Goal: Obtain resource: Obtain resource

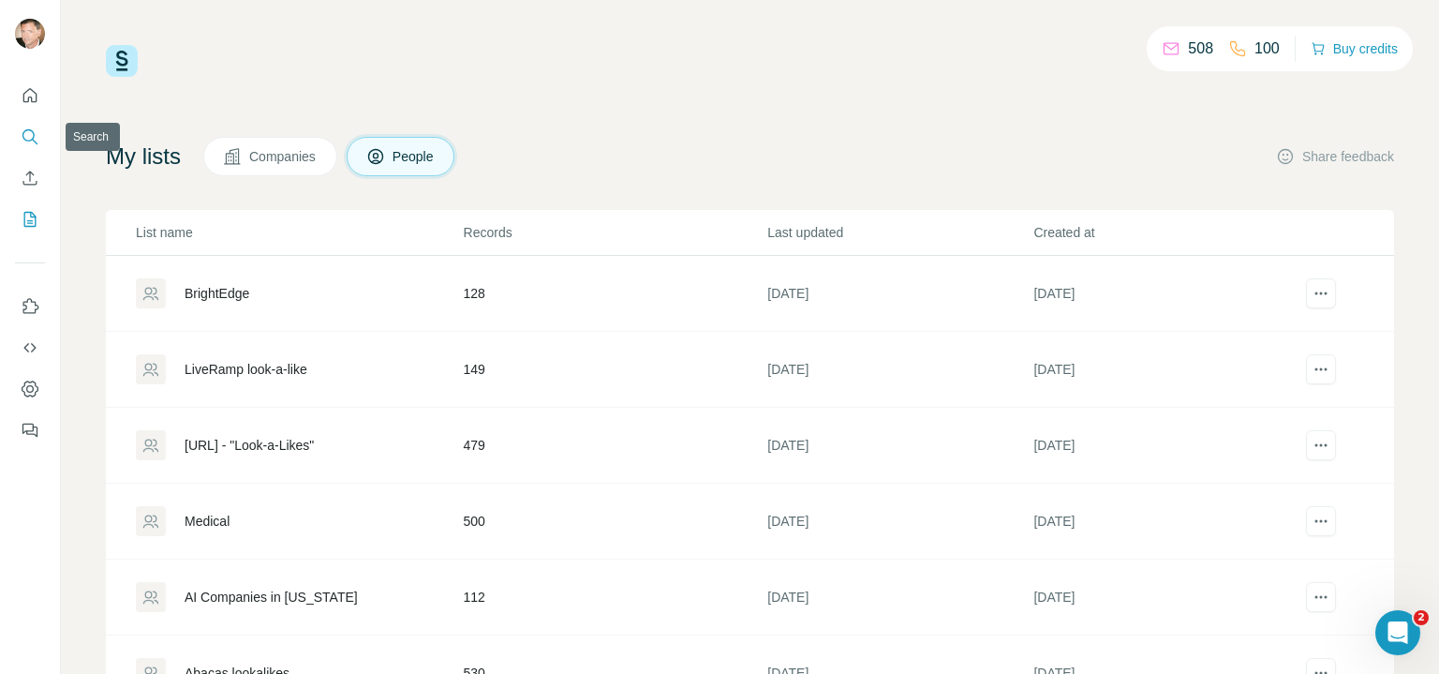
click at [32, 132] on icon "Search" at bounding box center [30, 136] width 19 height 19
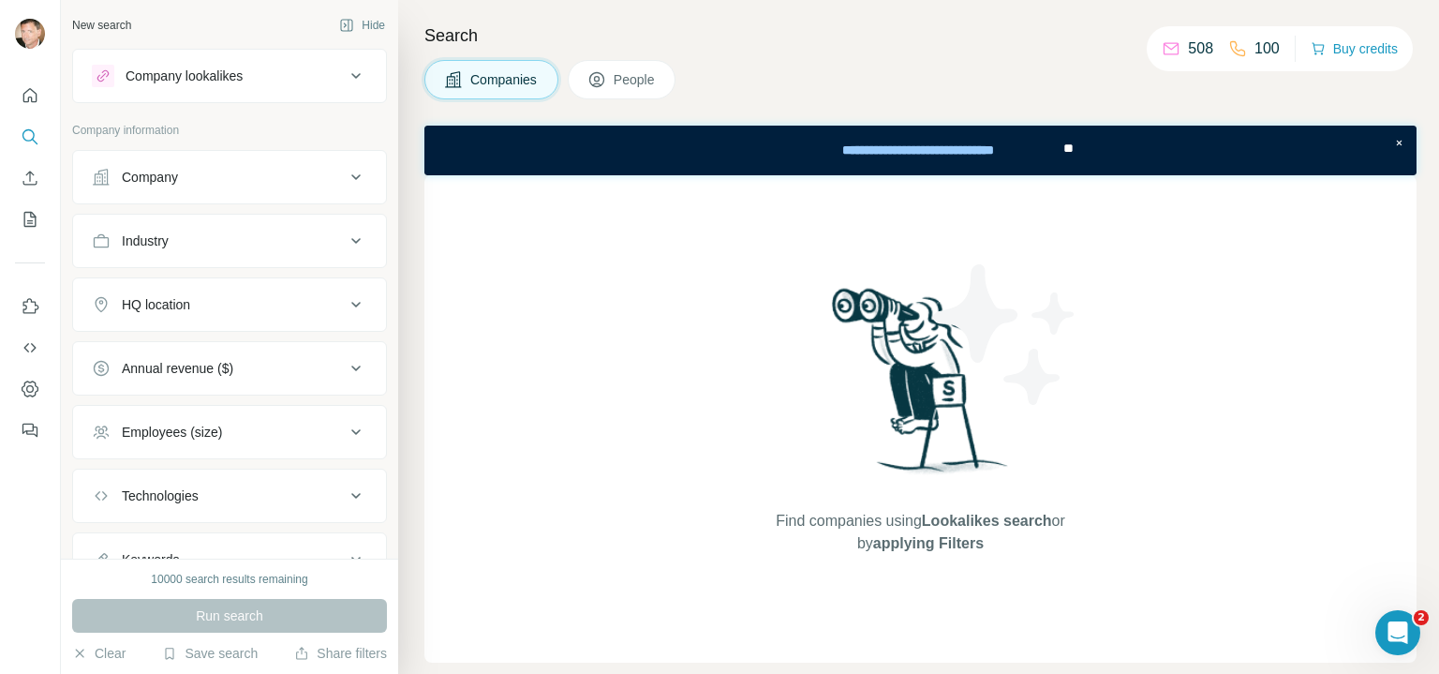
click at [345, 237] on icon at bounding box center [356, 240] width 22 height 22
click at [337, 283] on icon at bounding box center [346, 287] width 19 height 19
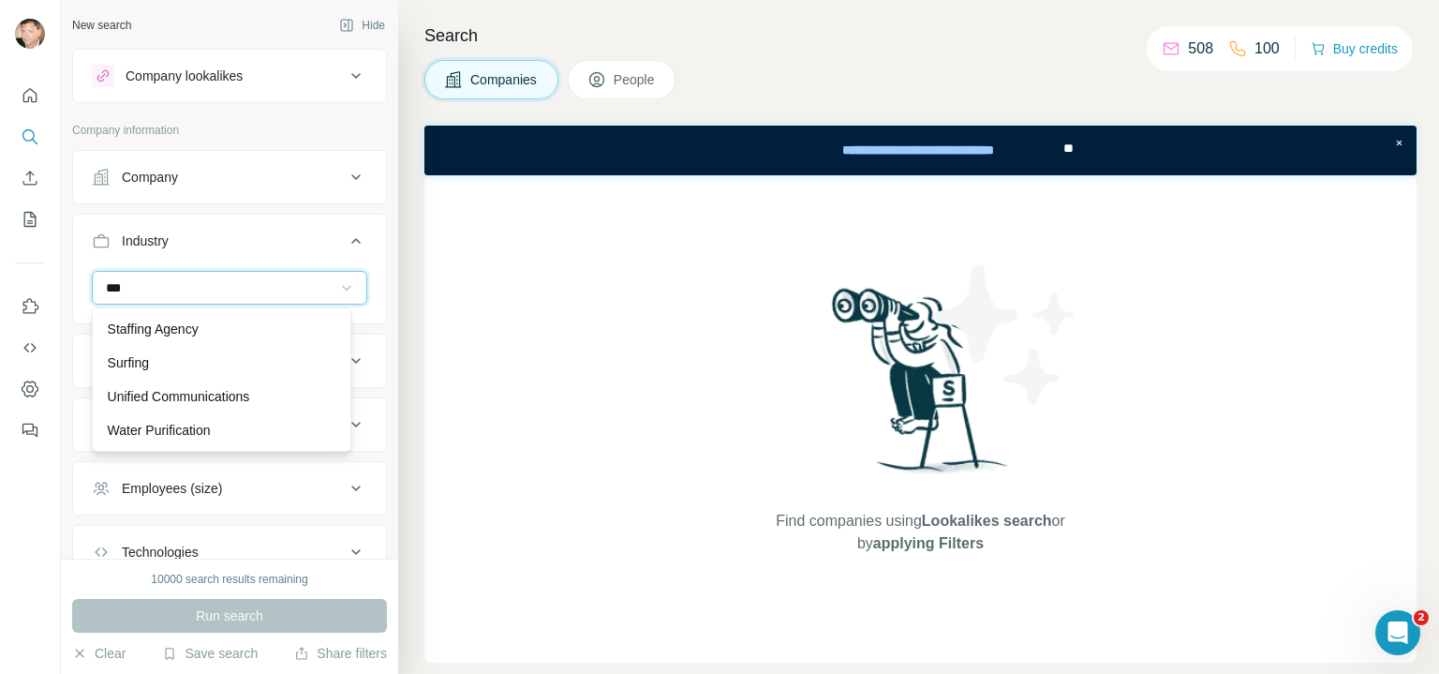
scroll to position [101, 0]
type input "***"
click at [222, 328] on div "FinTech" at bounding box center [222, 328] width 229 height 19
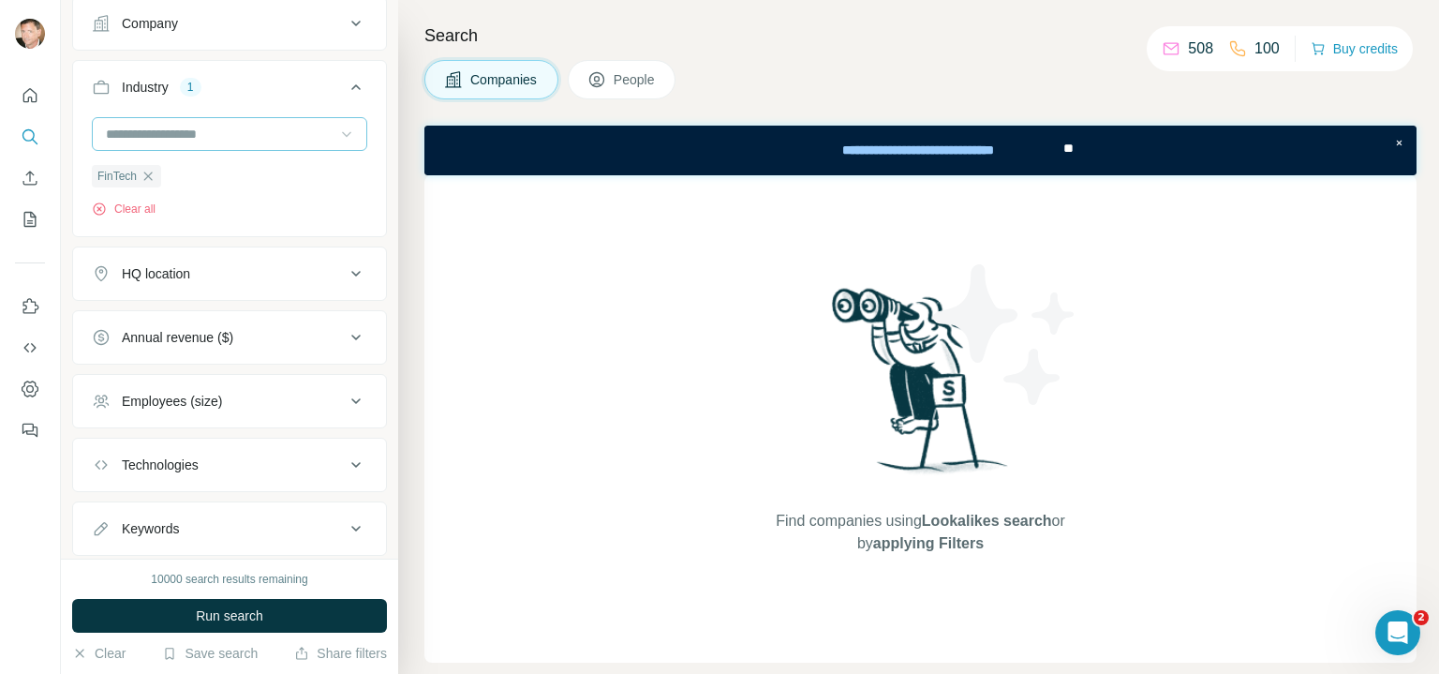
scroll to position [157, 0]
click at [348, 268] on icon at bounding box center [356, 270] width 22 height 22
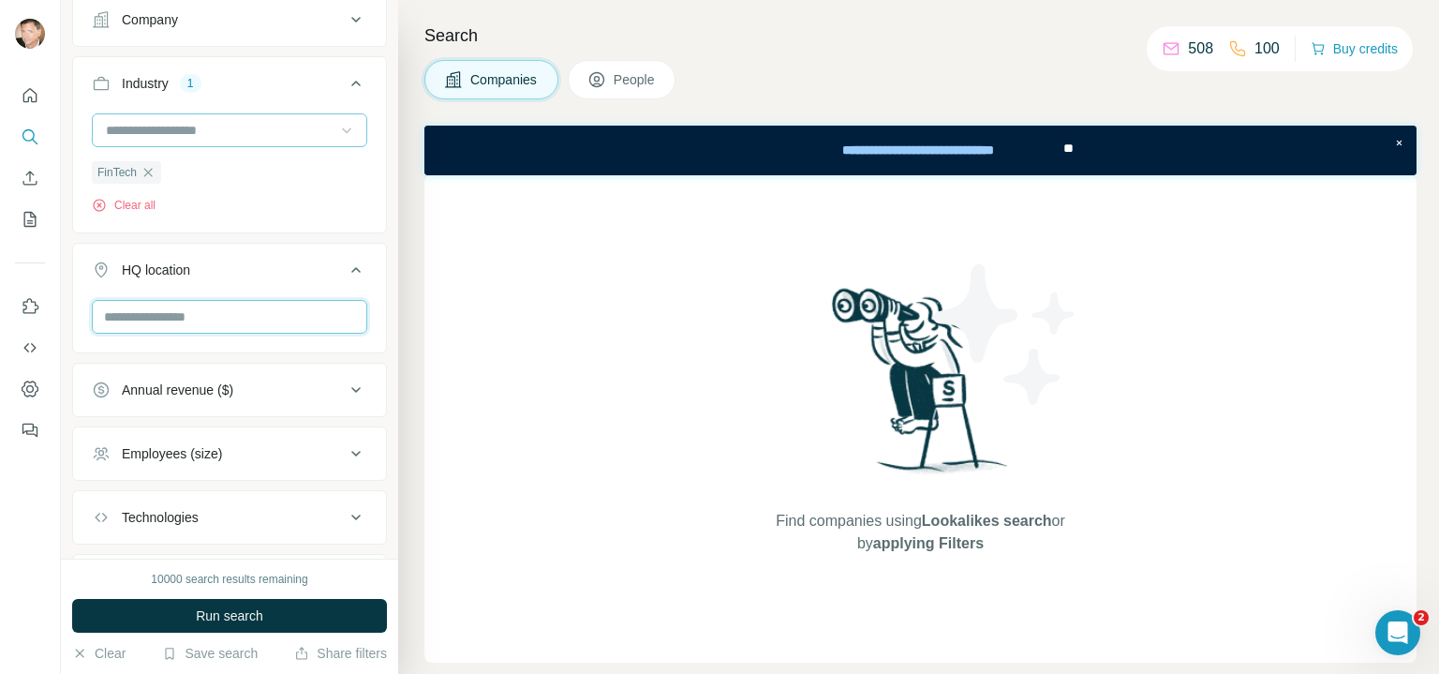
click at [202, 319] on input "text" at bounding box center [229, 317] width 275 height 34
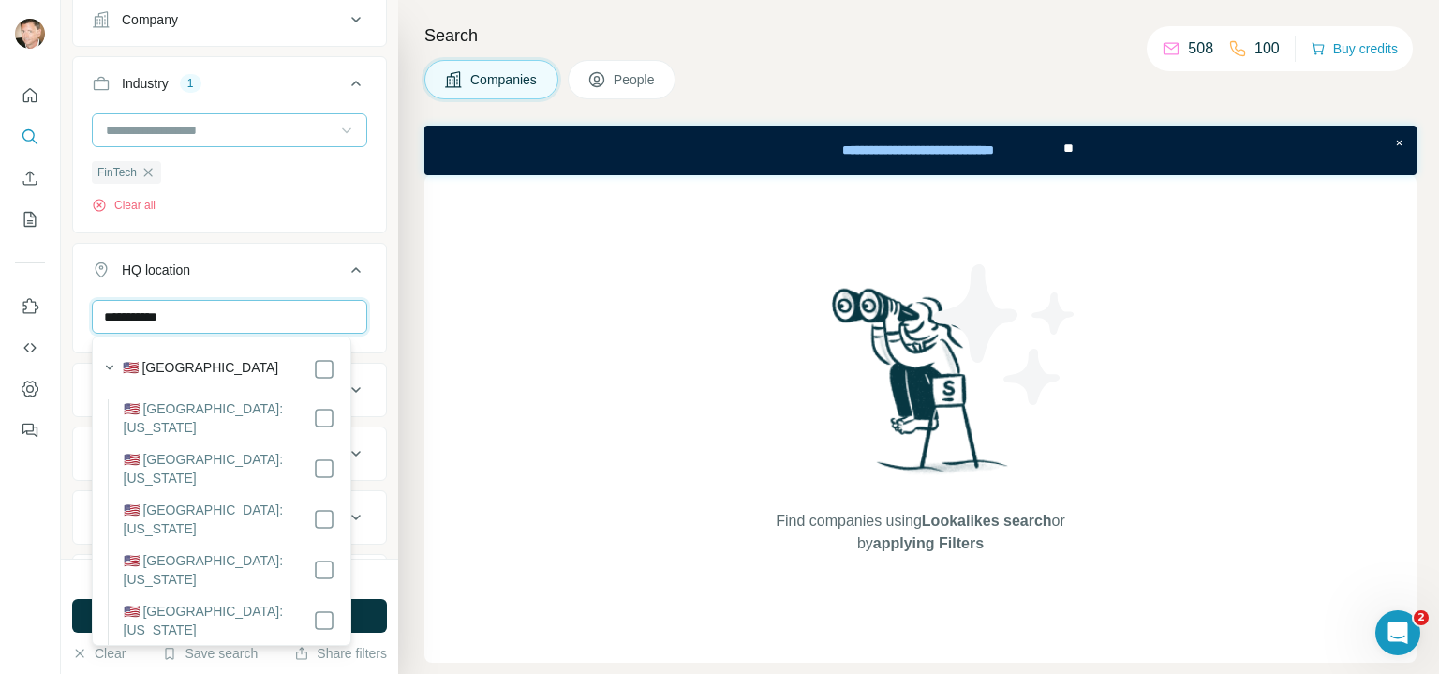
type input "**********"
click at [226, 374] on div "🇺🇸 [GEOGRAPHIC_DATA]" at bounding box center [230, 369] width 214 height 22
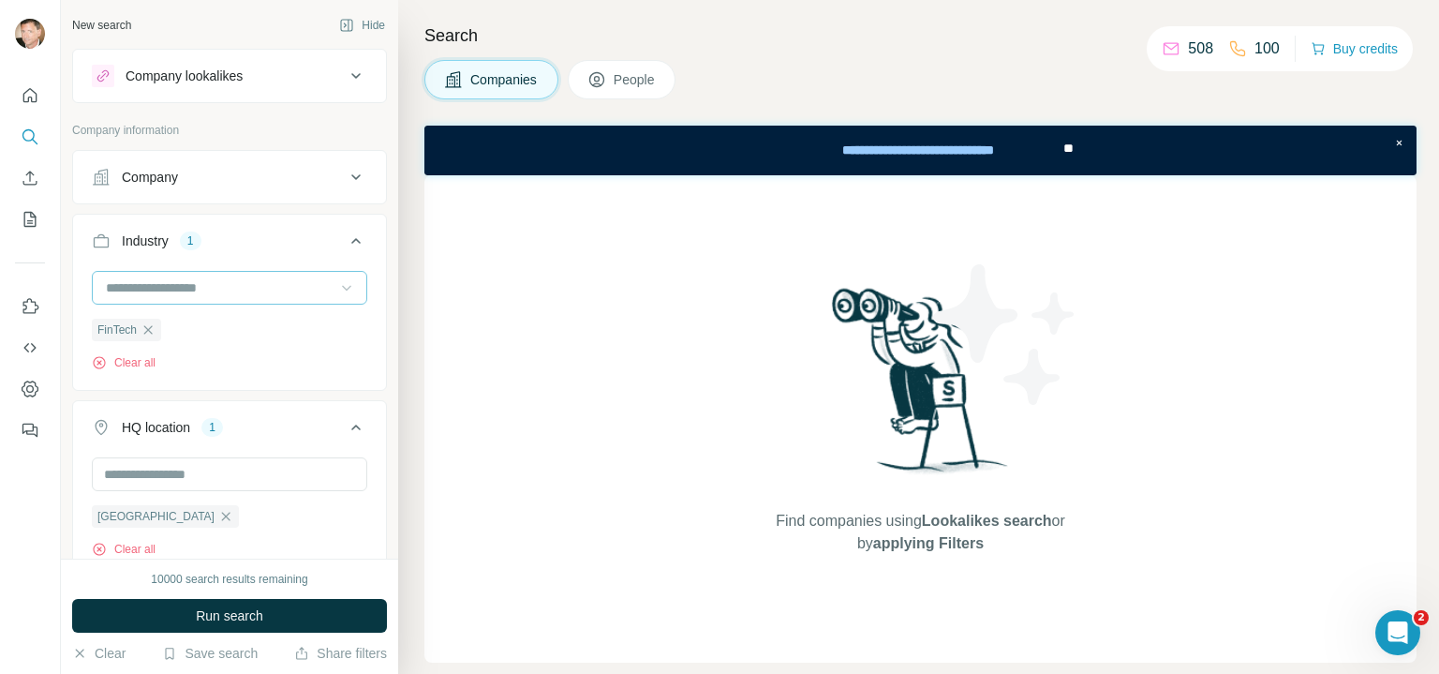
click at [345, 171] on icon at bounding box center [356, 177] width 22 height 22
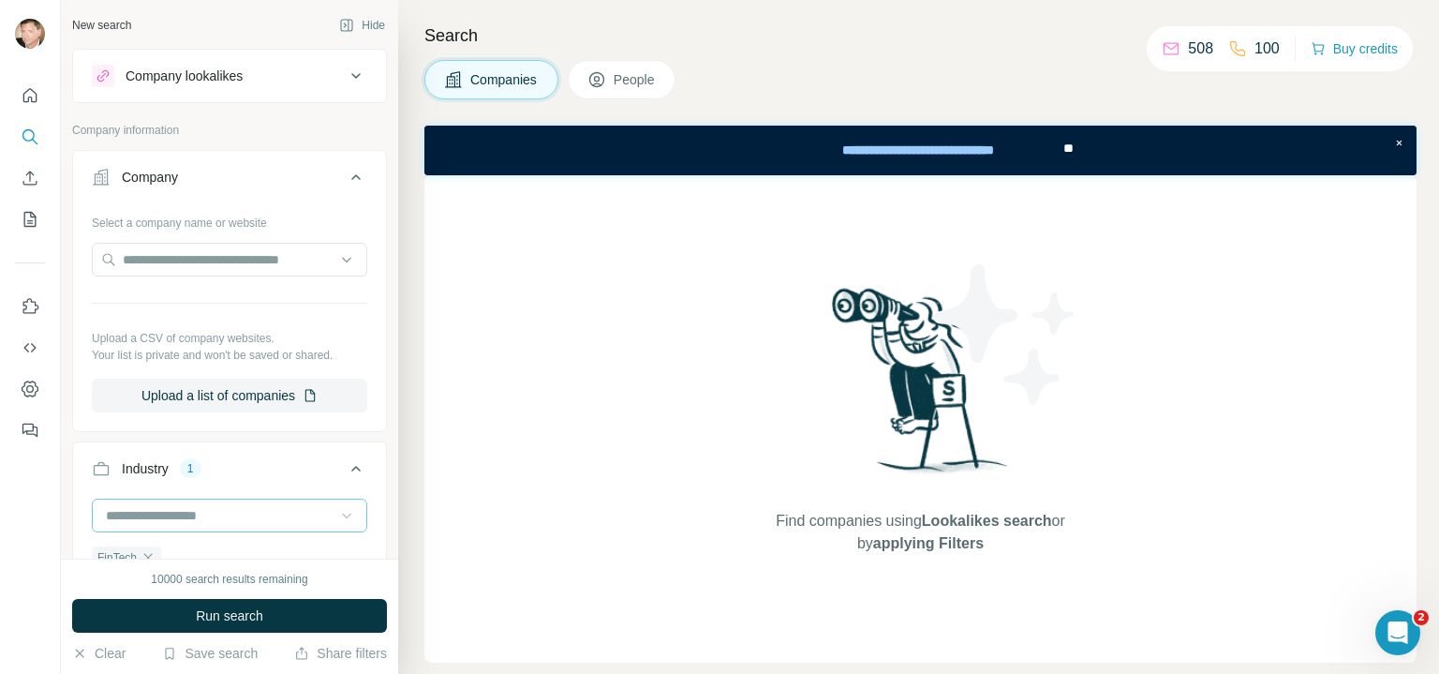
click at [345, 171] on icon at bounding box center [356, 177] width 22 height 22
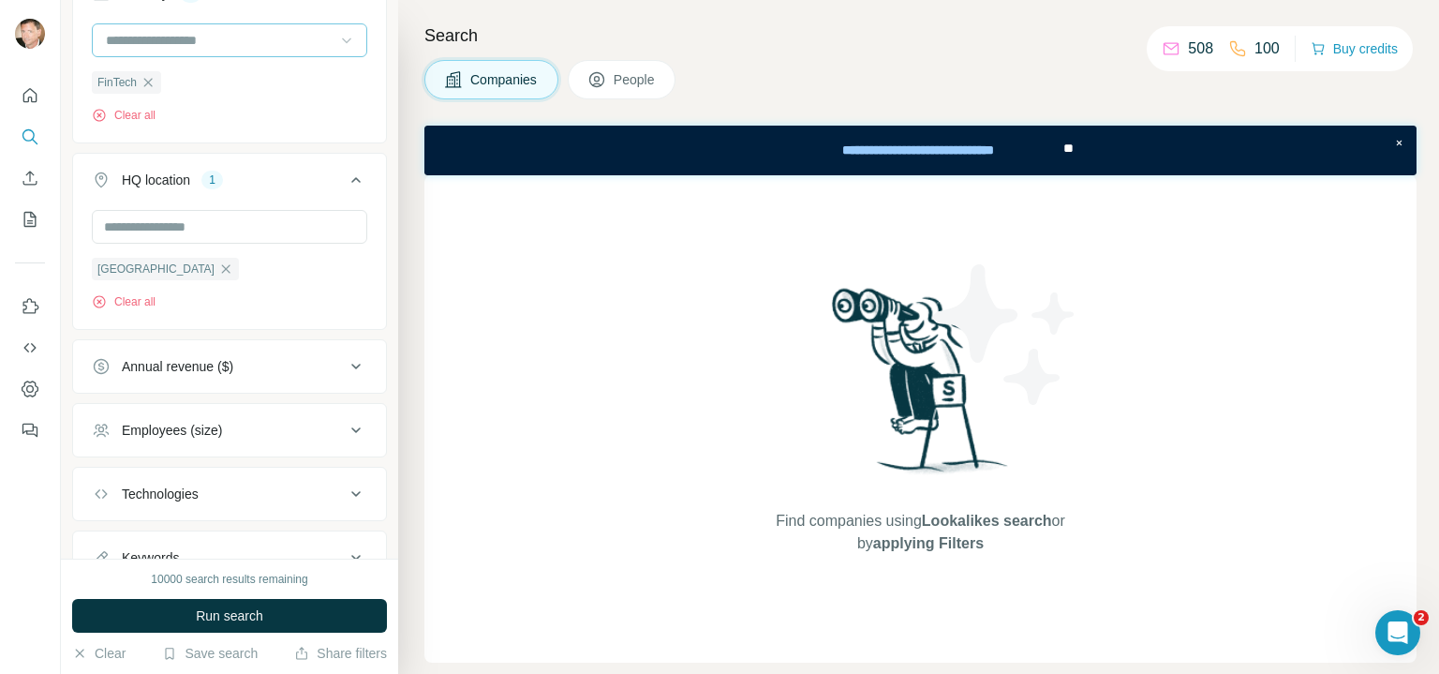
scroll to position [323, 0]
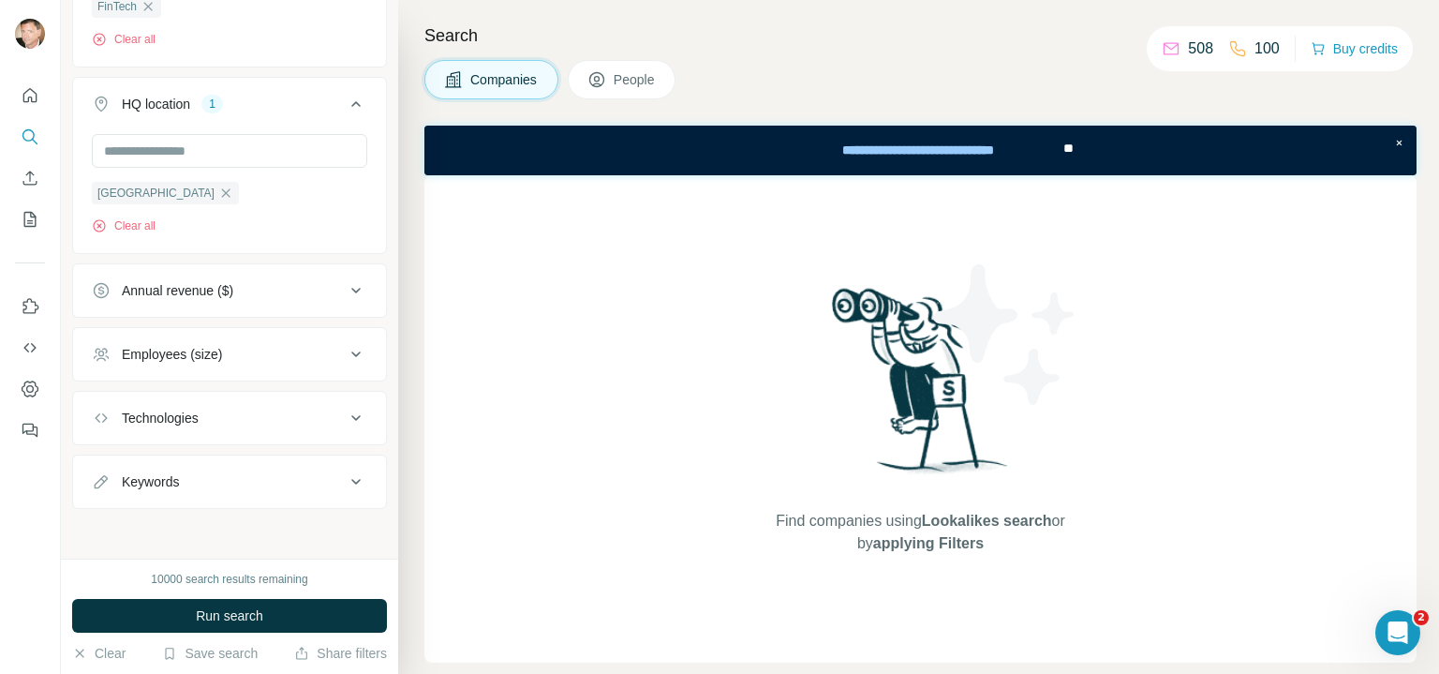
click at [345, 415] on icon at bounding box center [356, 418] width 22 height 22
click at [256, 460] on input "text" at bounding box center [229, 465] width 275 height 34
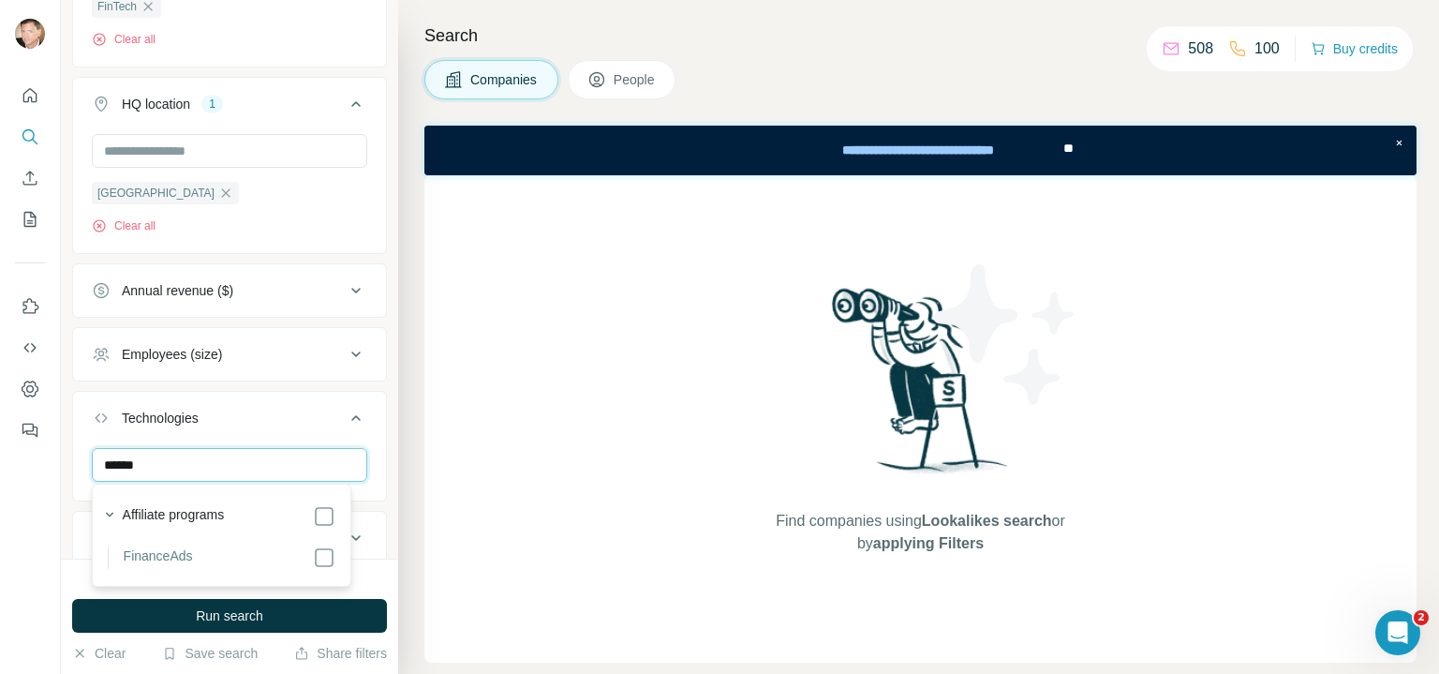
scroll to position [379, 0]
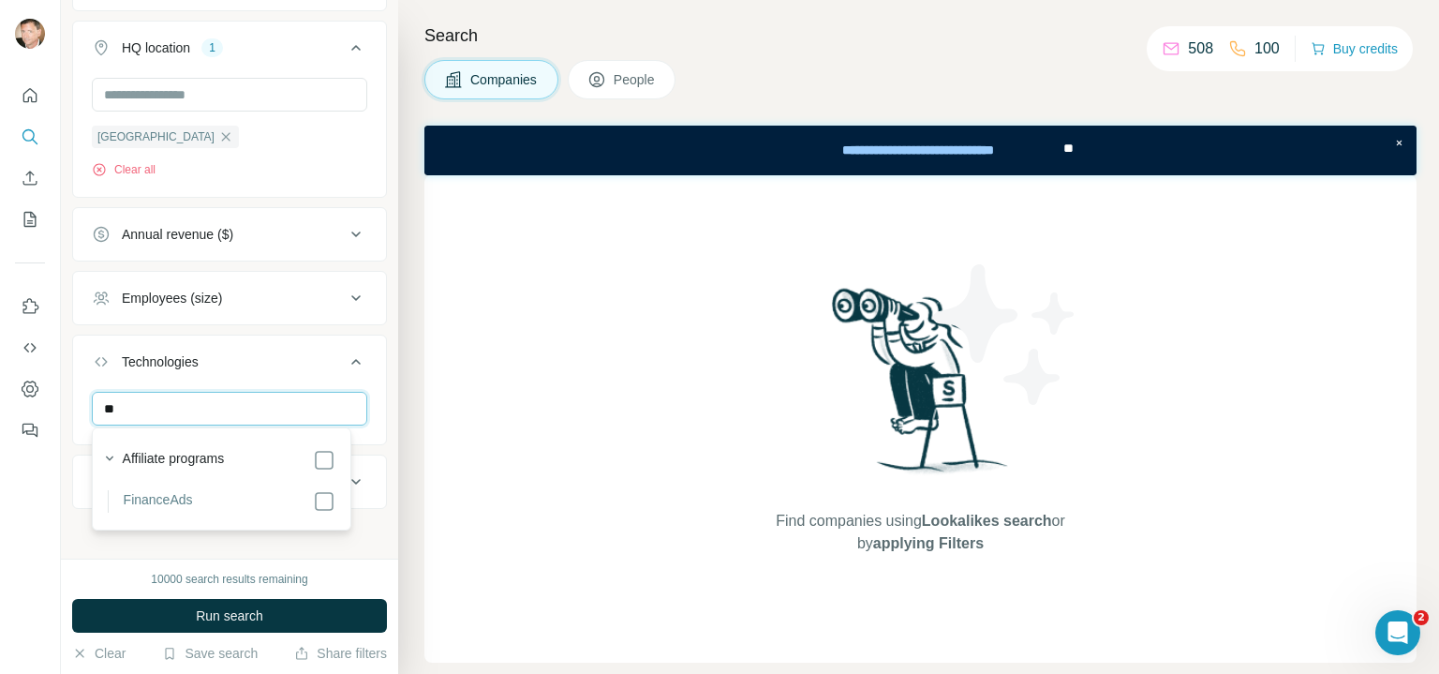
type input "*"
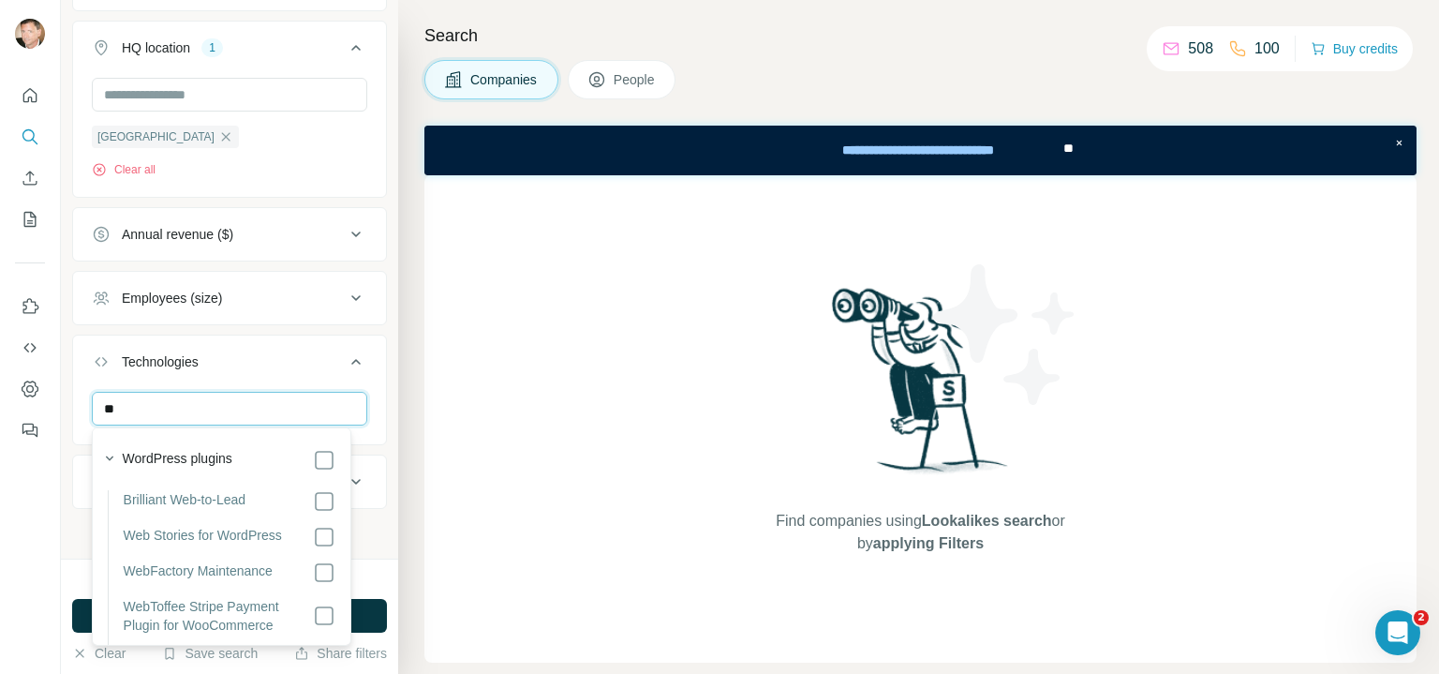
type input "*"
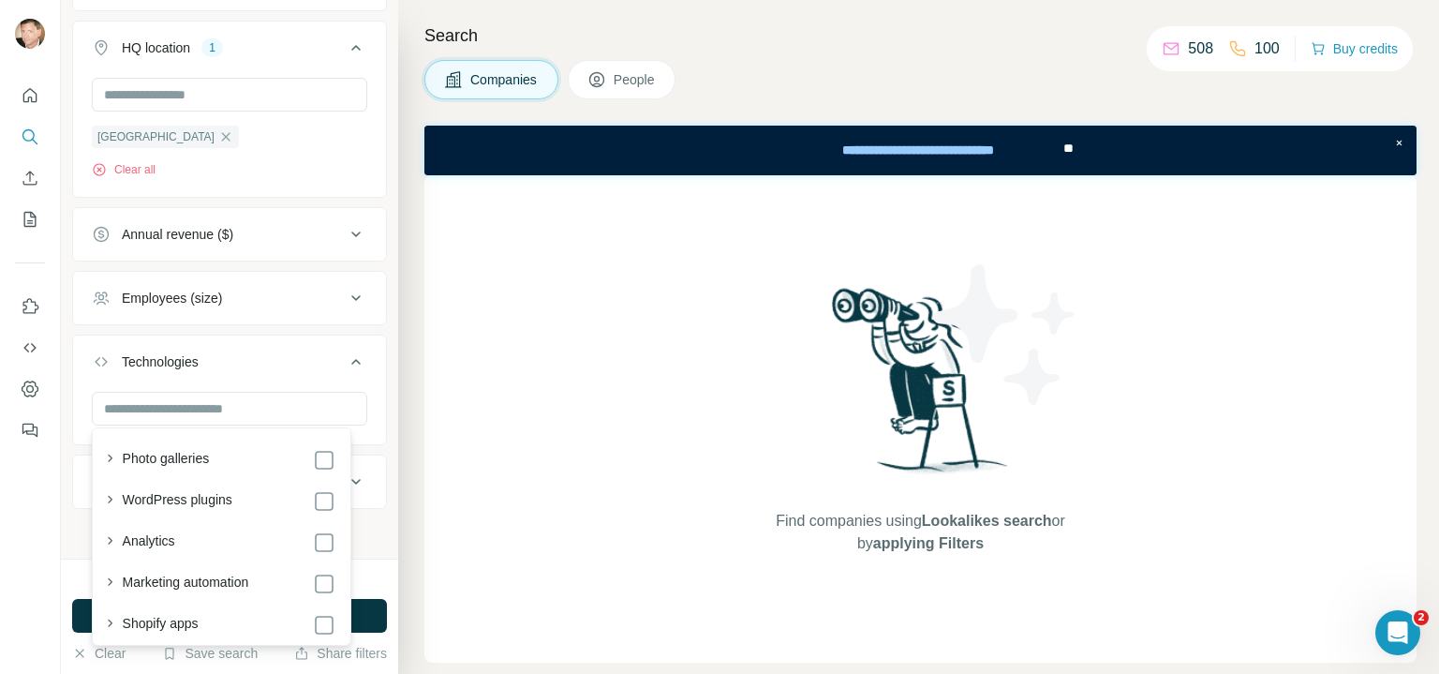
click at [380, 383] on div "New search Hide Company lookalikes Company information Company Industry 1 FinTe…" at bounding box center [229, 279] width 337 height 558
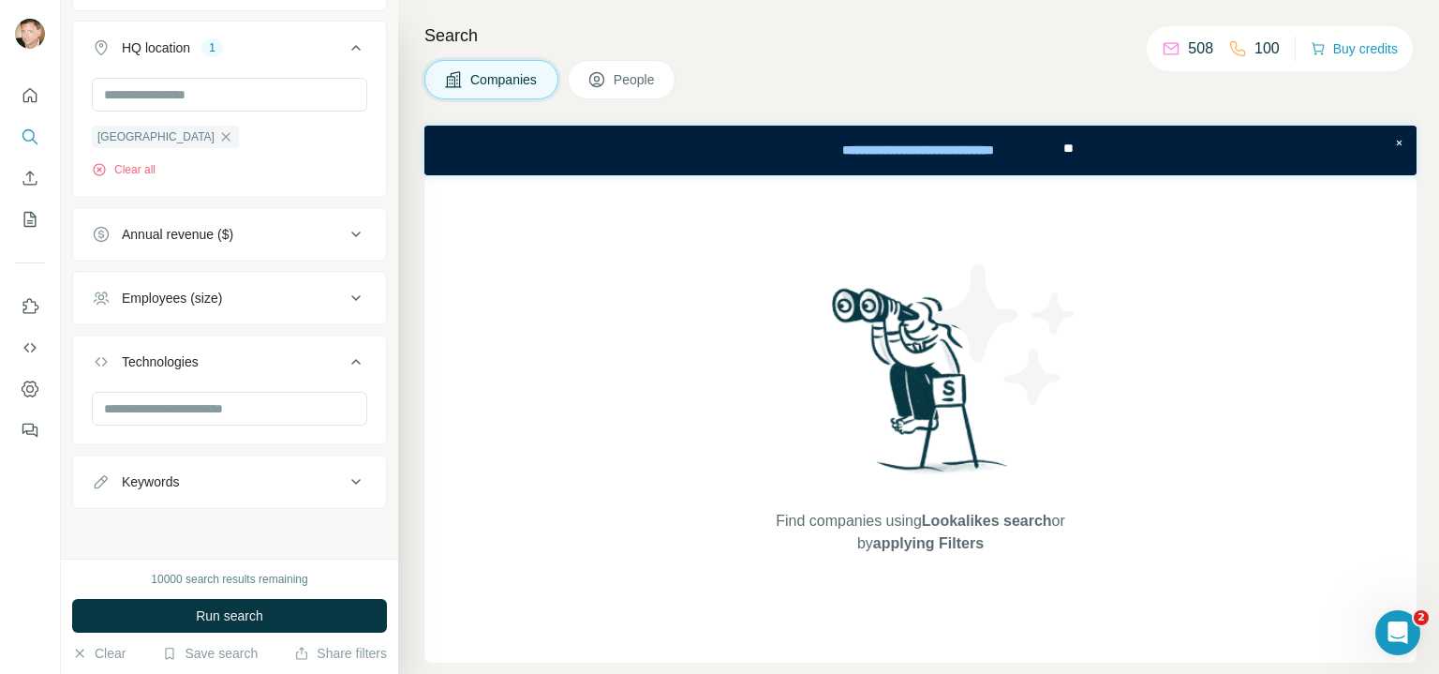
click at [351, 232] on icon at bounding box center [355, 234] width 9 height 6
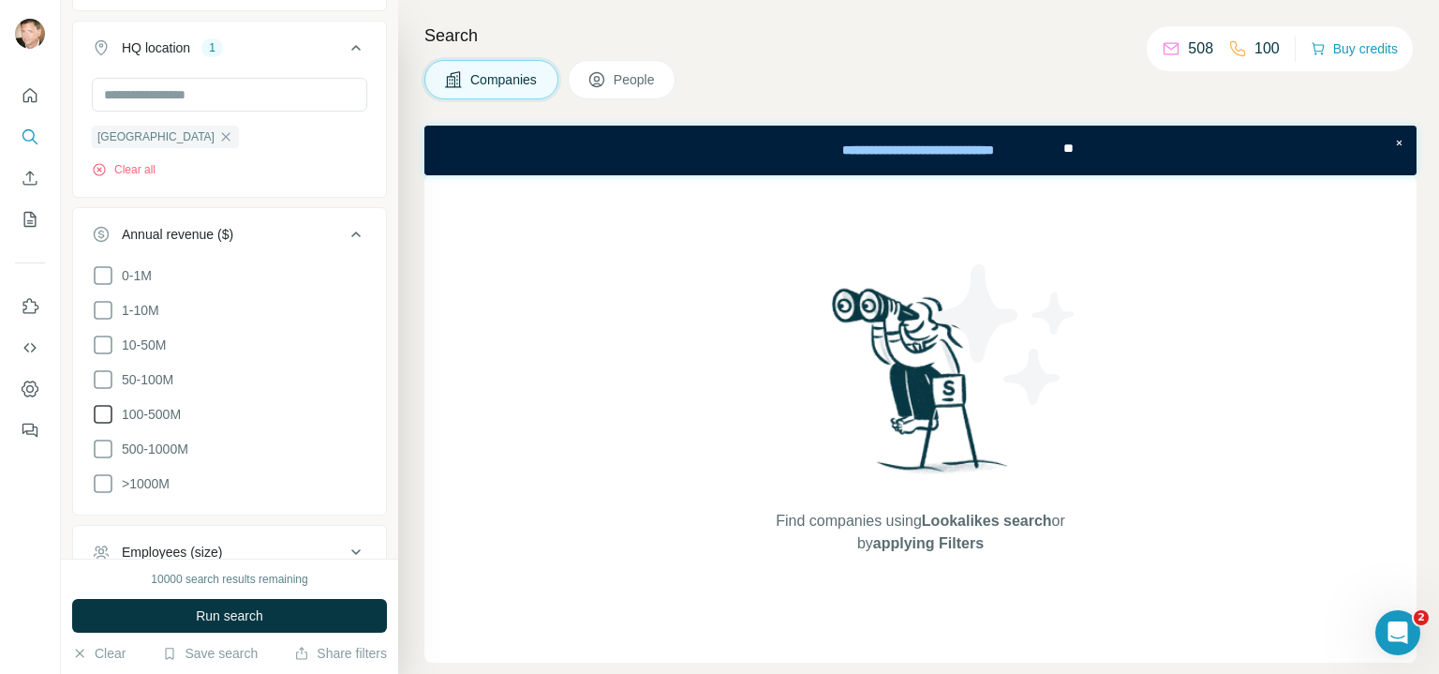
click at [103, 407] on icon at bounding box center [103, 414] width 22 height 22
click at [101, 444] on icon at bounding box center [103, 448] width 22 height 22
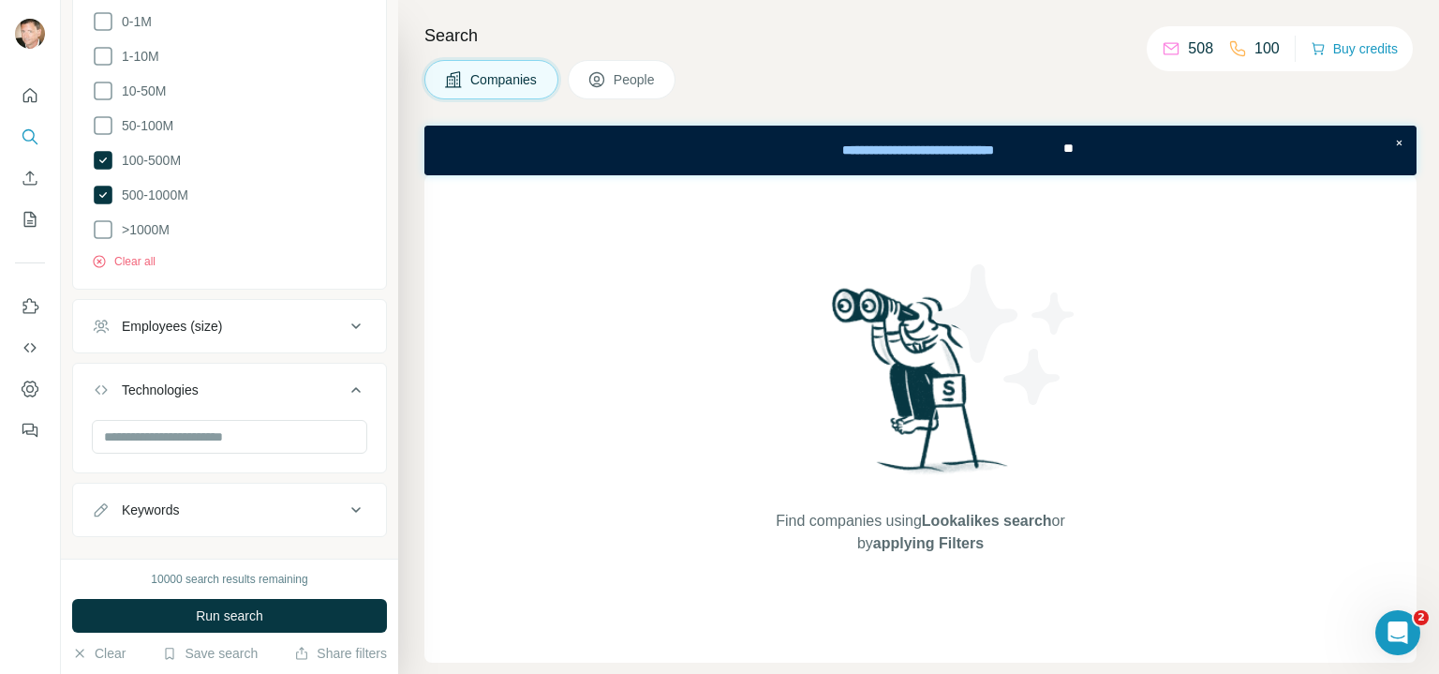
scroll to position [660, 0]
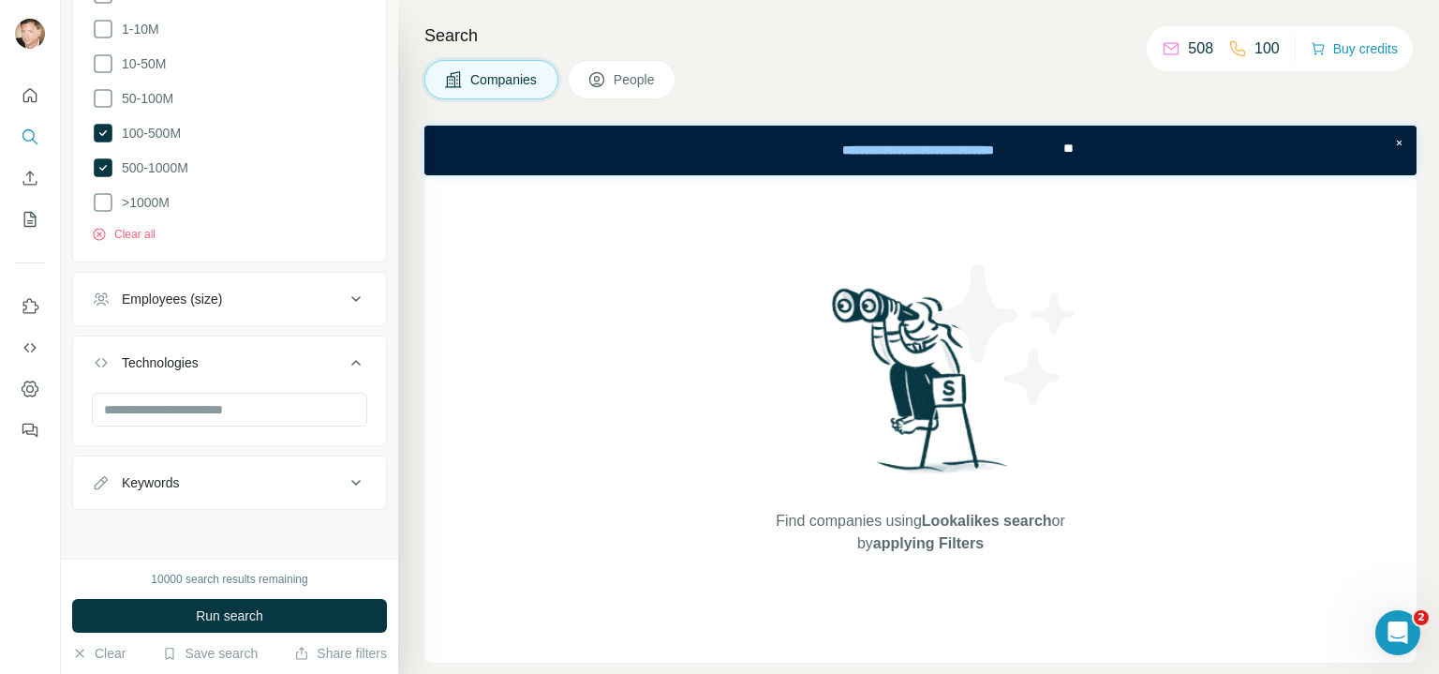
click at [639, 70] on span "People" at bounding box center [635, 79] width 43 height 19
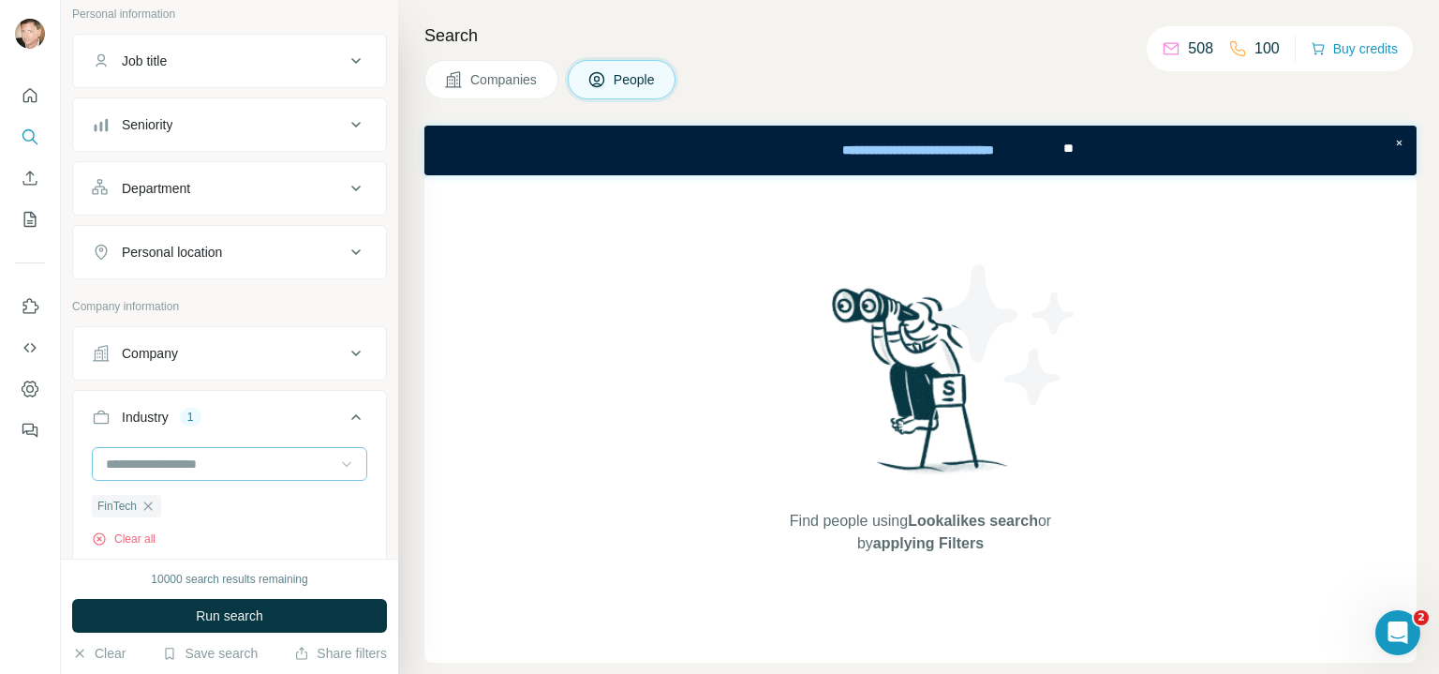
scroll to position [75, 0]
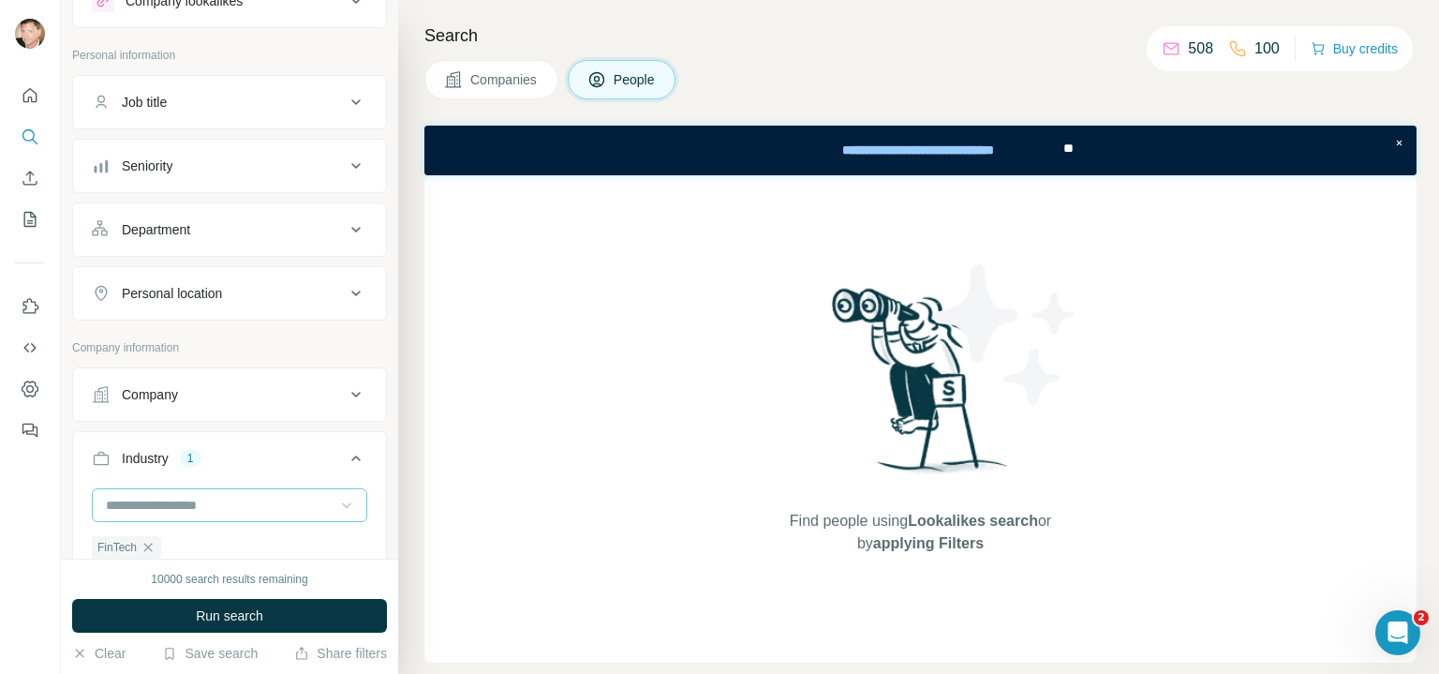
click at [345, 289] on icon at bounding box center [356, 293] width 22 height 22
click at [229, 343] on input "text" at bounding box center [229, 340] width 275 height 34
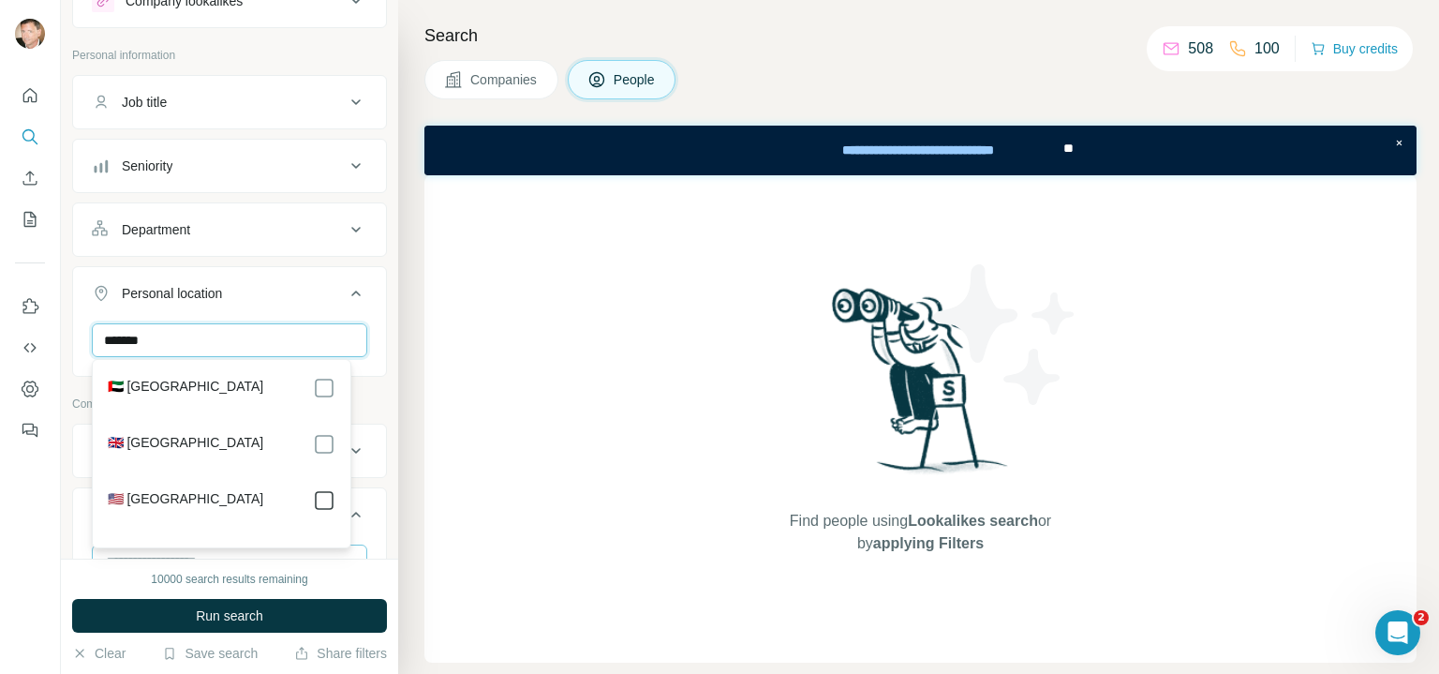
type input "******"
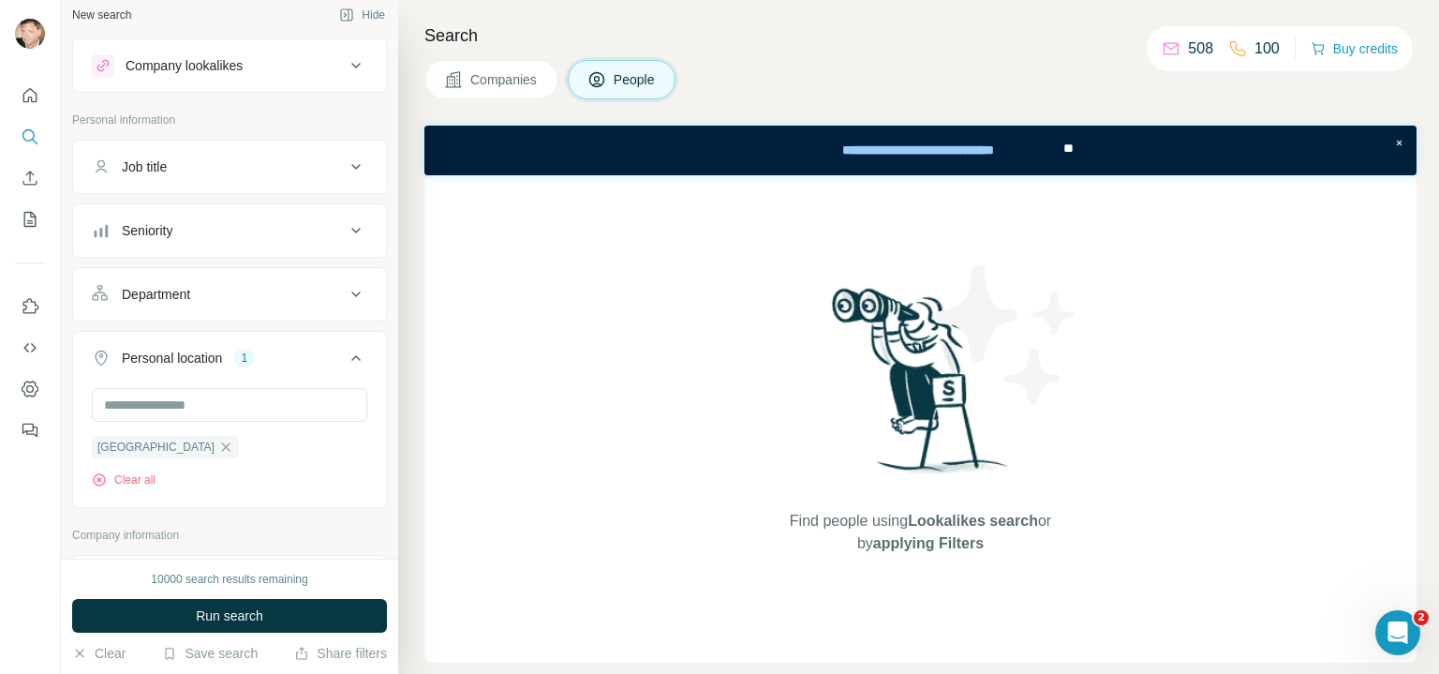
scroll to position [7, 0]
click at [345, 351] on icon at bounding box center [356, 360] width 22 height 22
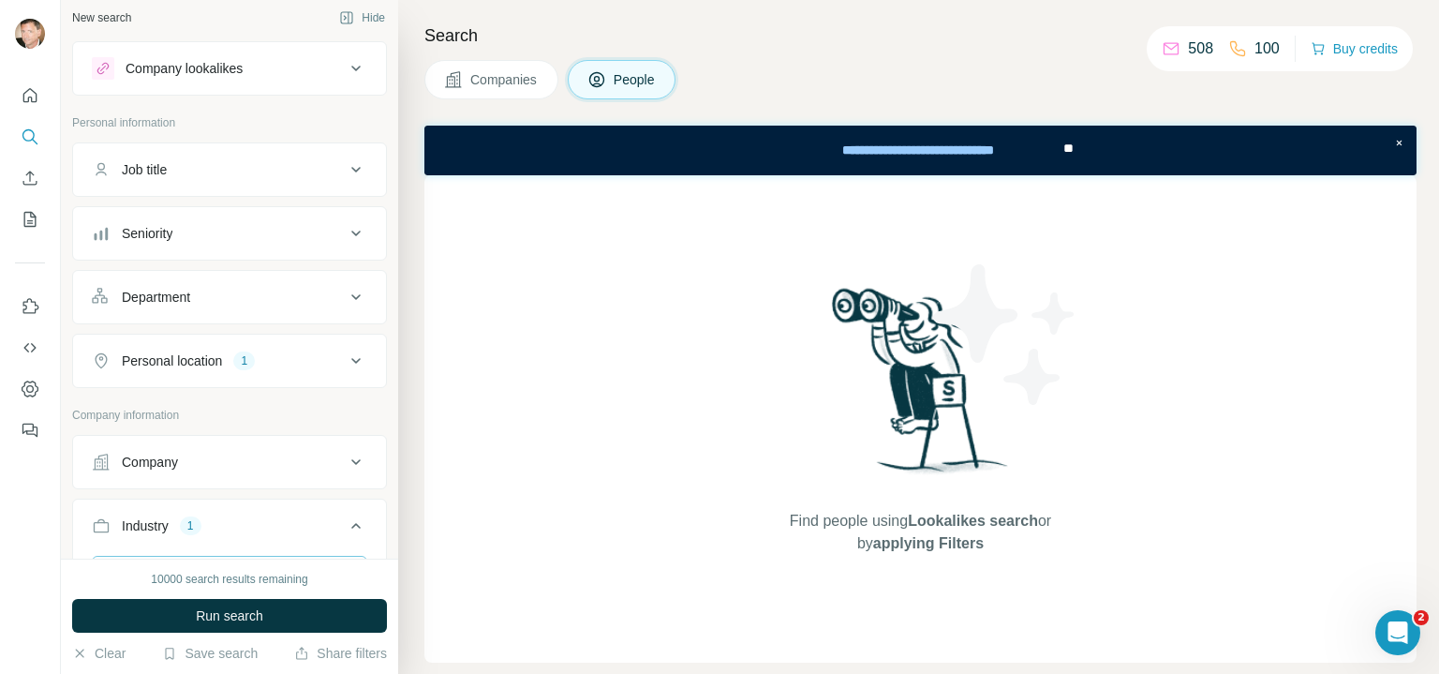
click at [345, 226] on icon at bounding box center [356, 233] width 22 height 22
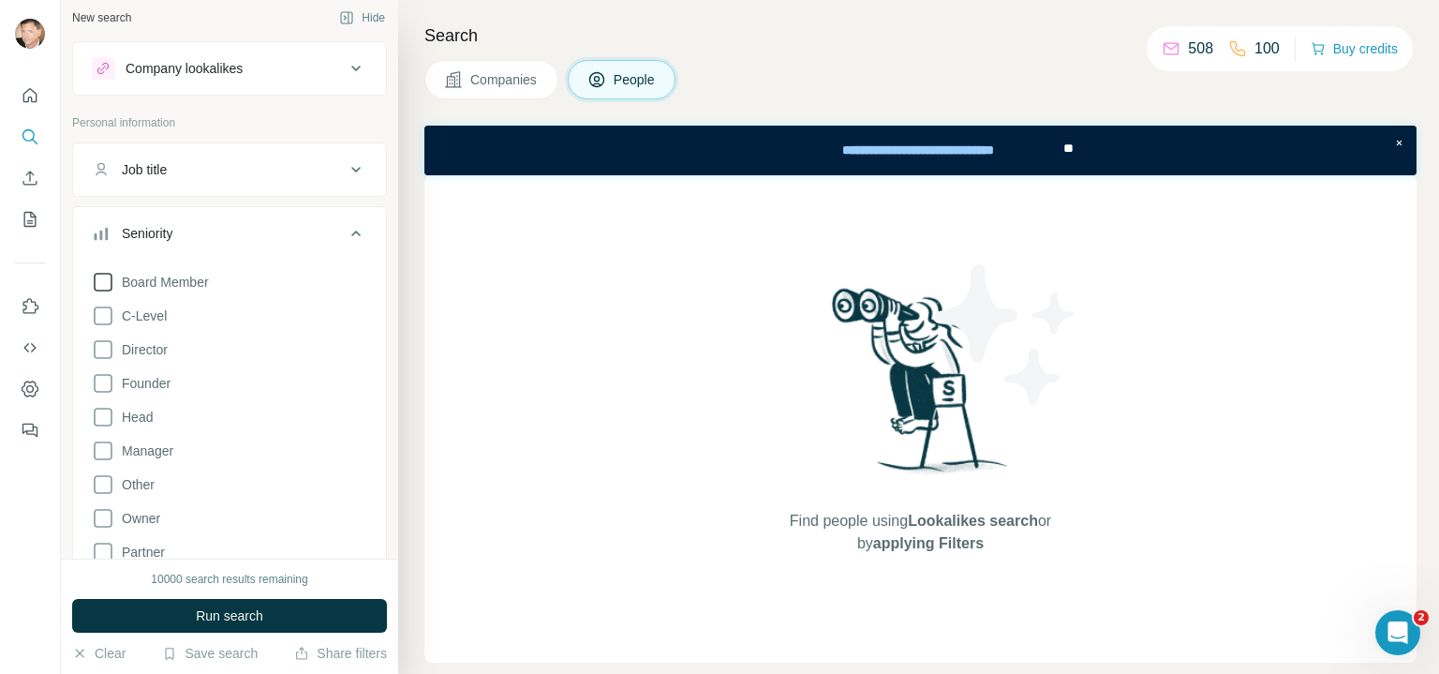
click at [101, 278] on icon at bounding box center [103, 282] width 22 height 22
click at [100, 316] on icon at bounding box center [103, 315] width 22 height 22
click at [97, 349] on icon at bounding box center [103, 349] width 22 height 22
click at [101, 381] on icon at bounding box center [103, 383] width 22 height 22
click at [101, 415] on icon at bounding box center [103, 417] width 22 height 22
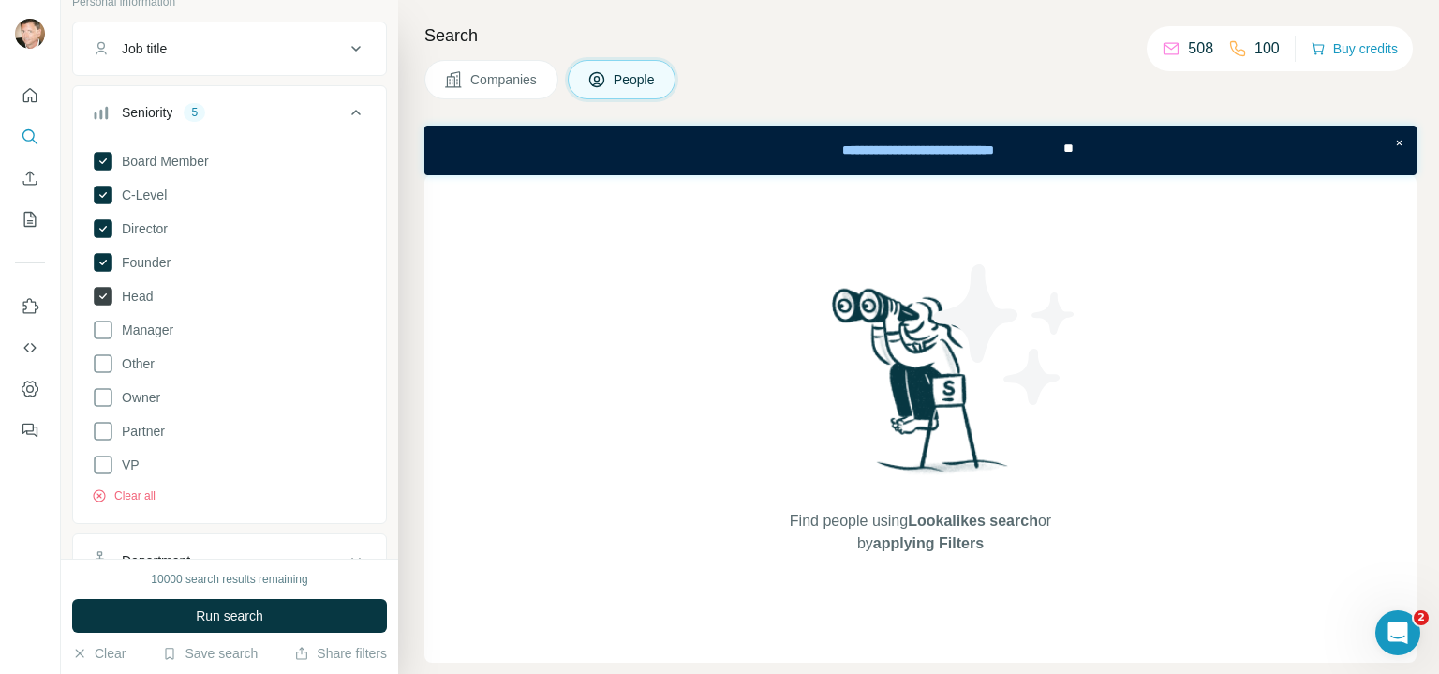
scroll to position [142, 0]
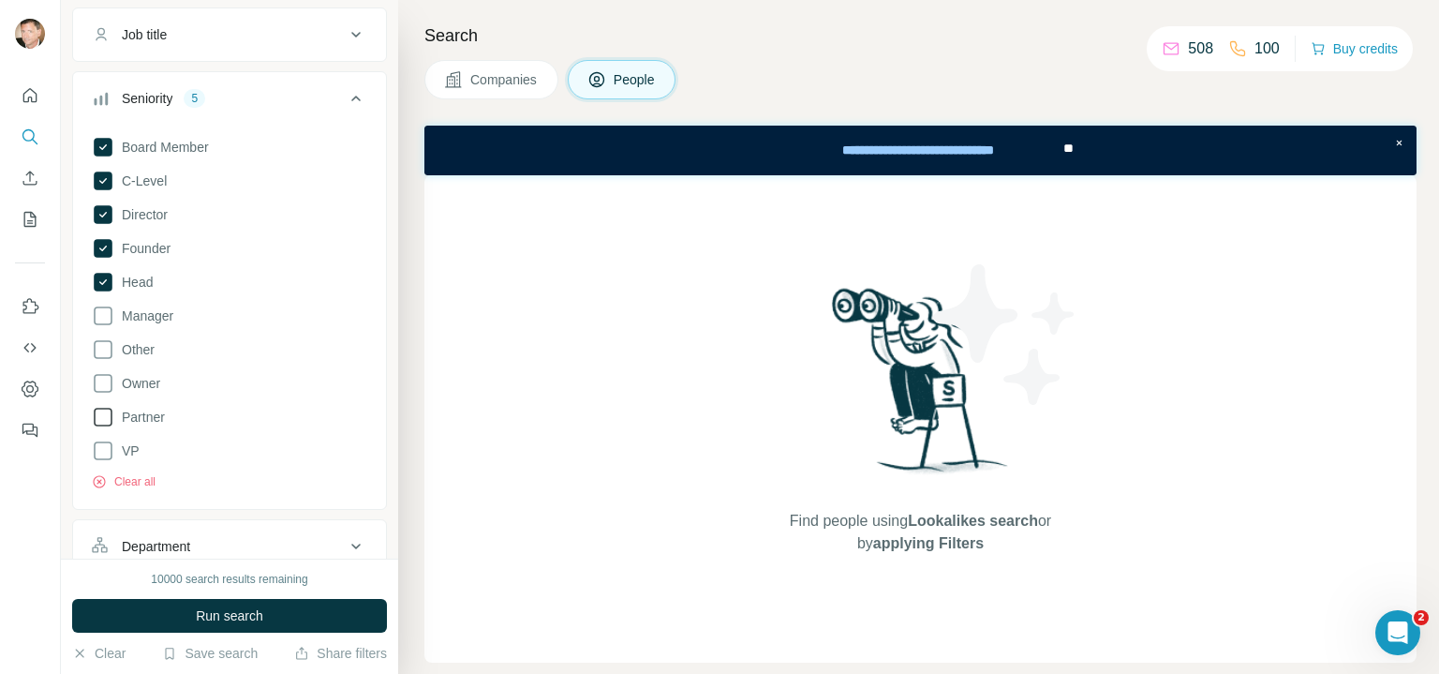
click at [100, 414] on icon at bounding box center [103, 417] width 22 height 22
click at [103, 377] on icon at bounding box center [103, 383] width 22 height 22
click at [100, 448] on icon at bounding box center [103, 450] width 22 height 22
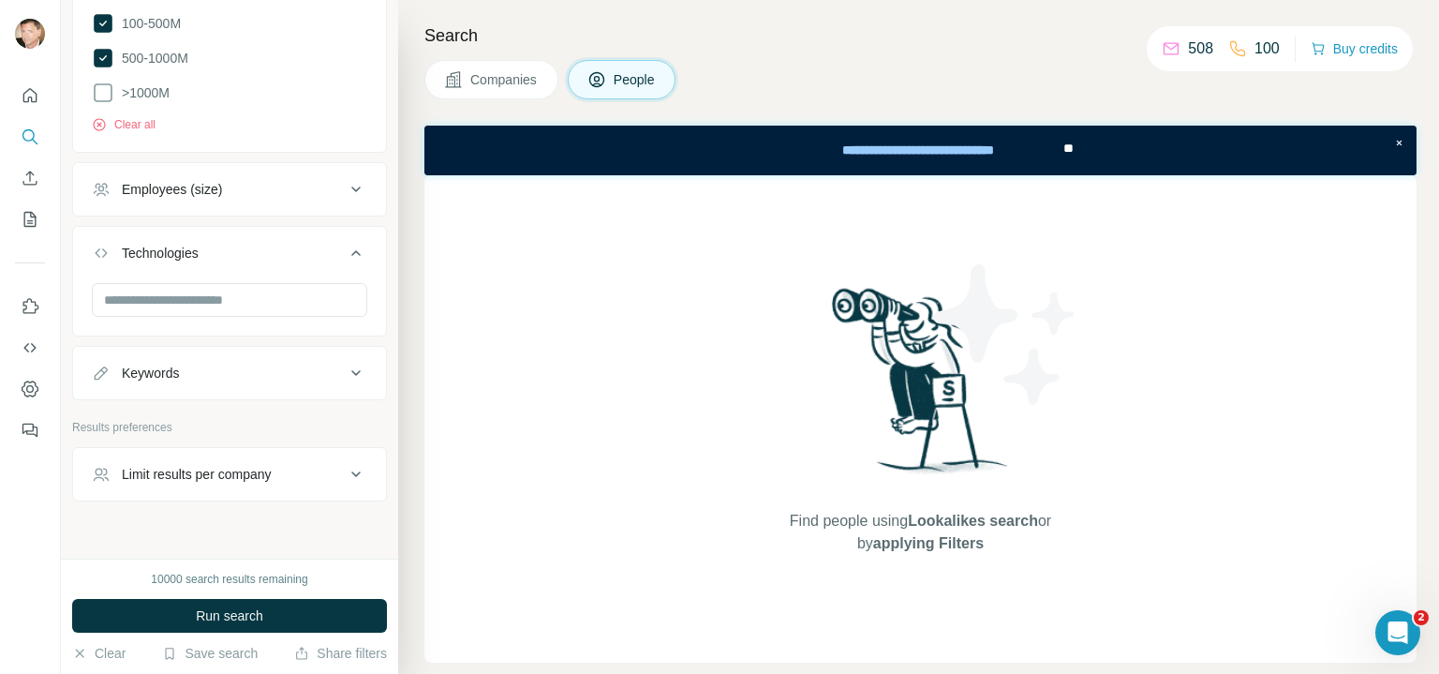
scroll to position [1470, 0]
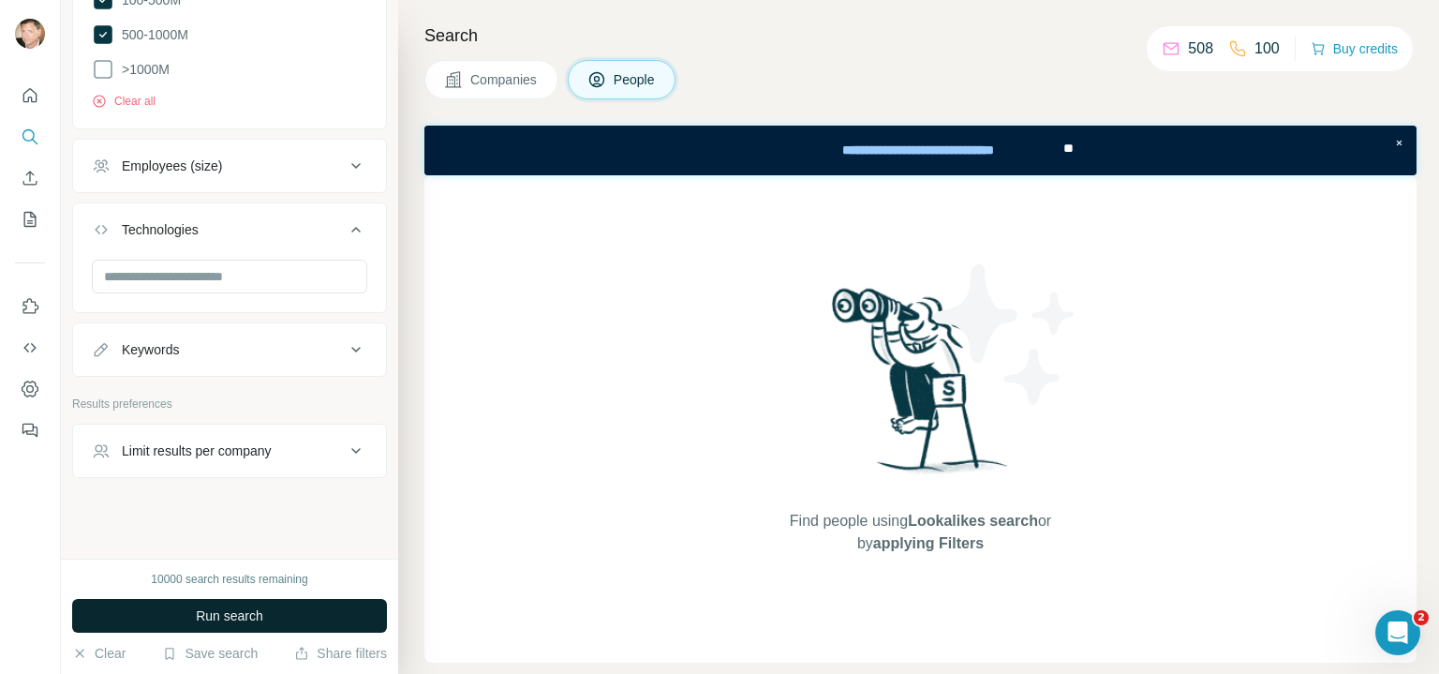
click at [258, 614] on span "Run search" at bounding box center [229, 615] width 67 height 19
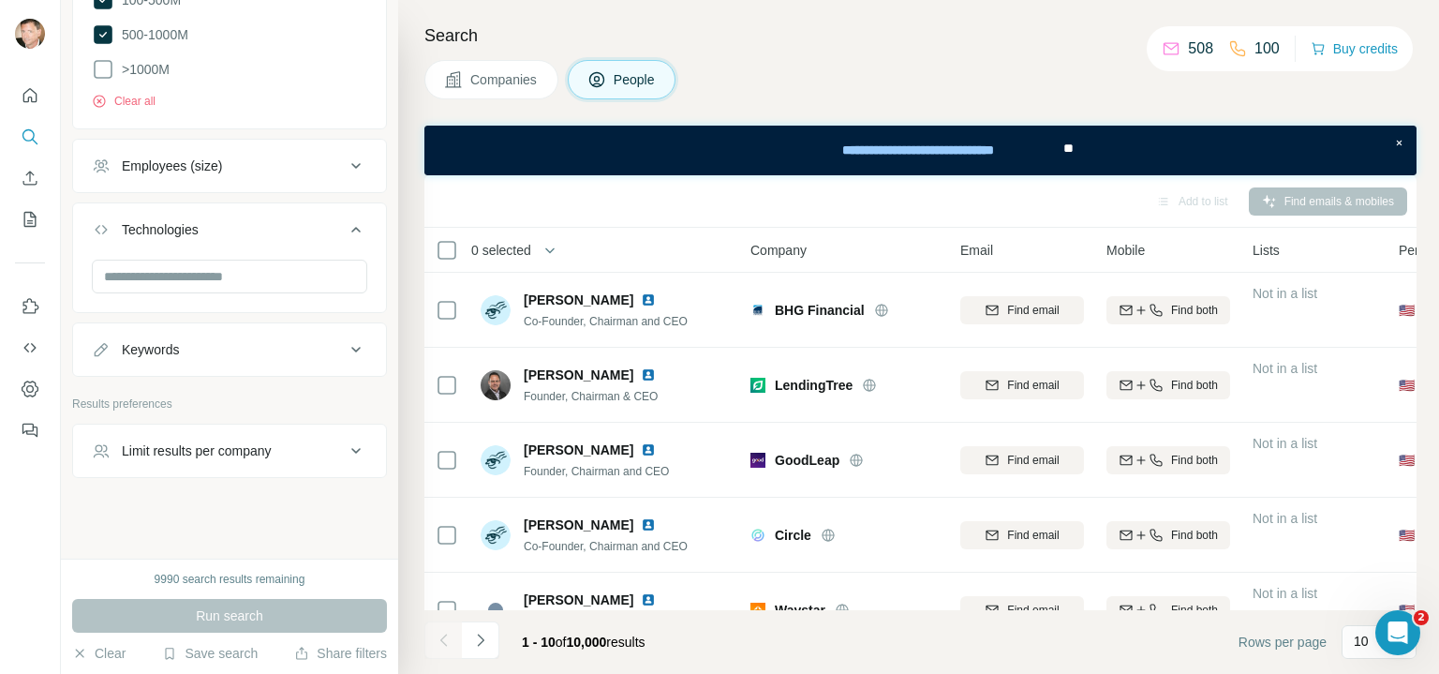
click at [245, 445] on div "Limit results per company" at bounding box center [197, 450] width 150 height 19
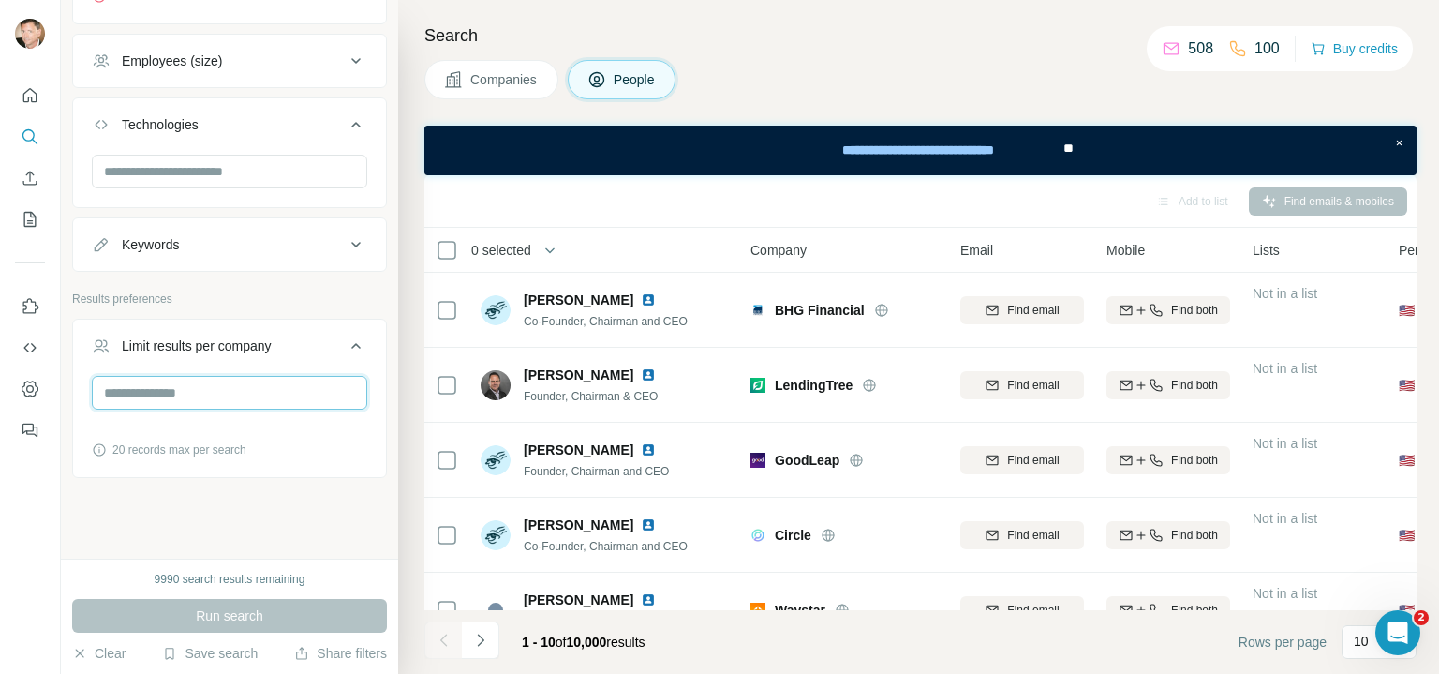
click at [179, 392] on input "number" at bounding box center [229, 393] width 275 height 34
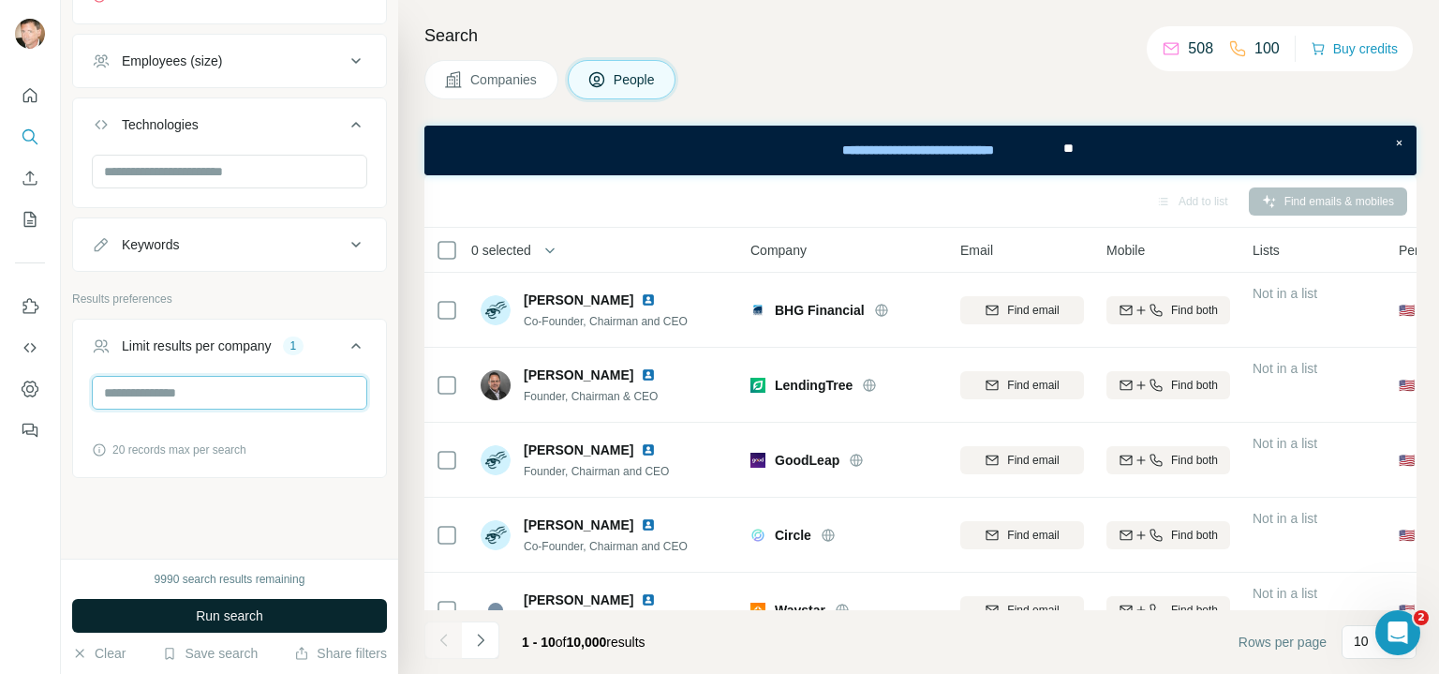
type input "*"
click at [198, 610] on span "Run search" at bounding box center [229, 615] width 67 height 19
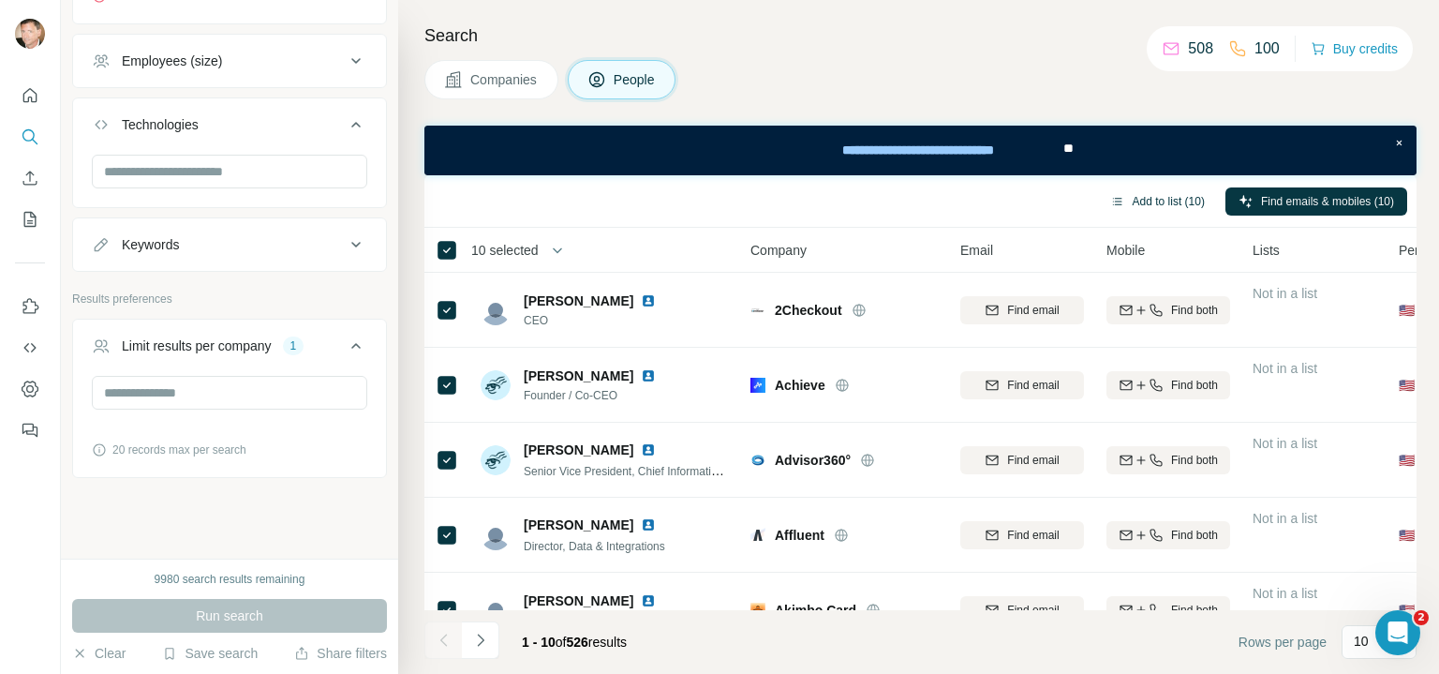
click at [1144, 198] on button "Add to list (10)" at bounding box center [1157, 201] width 121 height 28
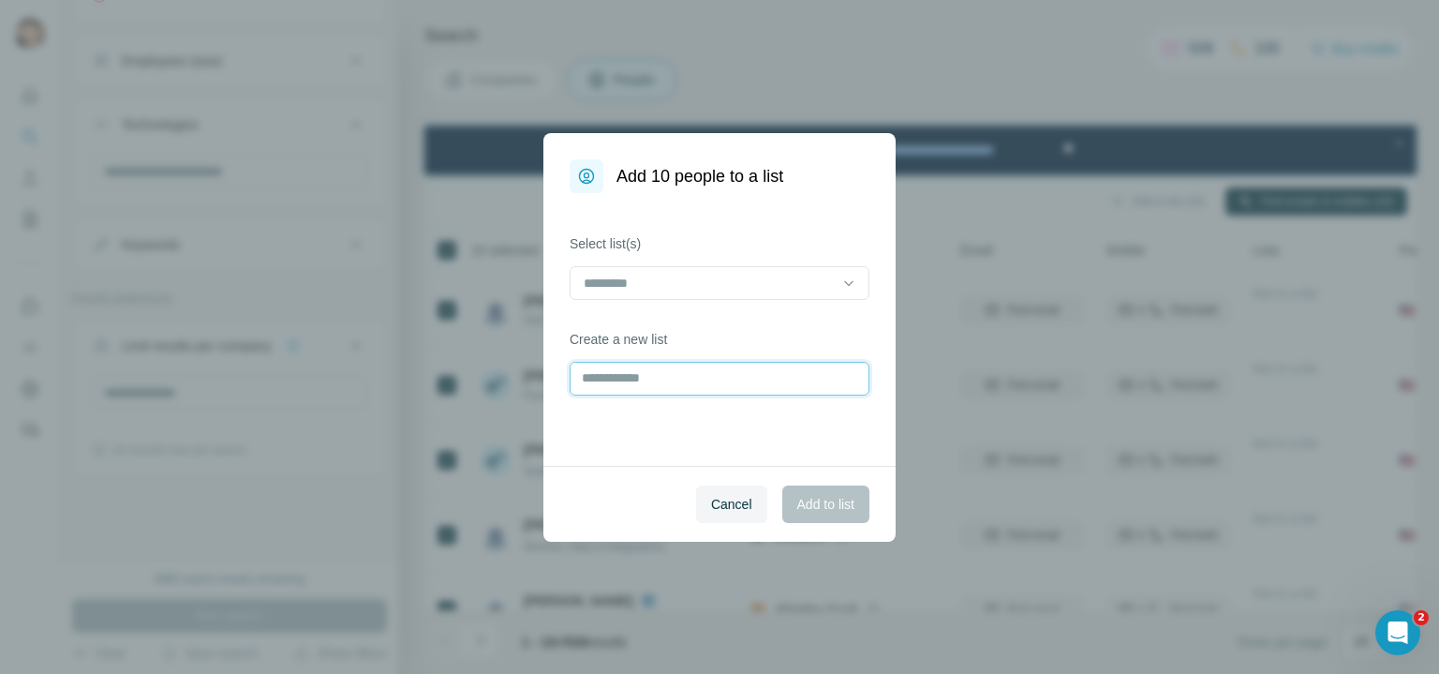
click at [626, 382] on input "text" at bounding box center [720, 379] width 300 height 34
type input "*********"
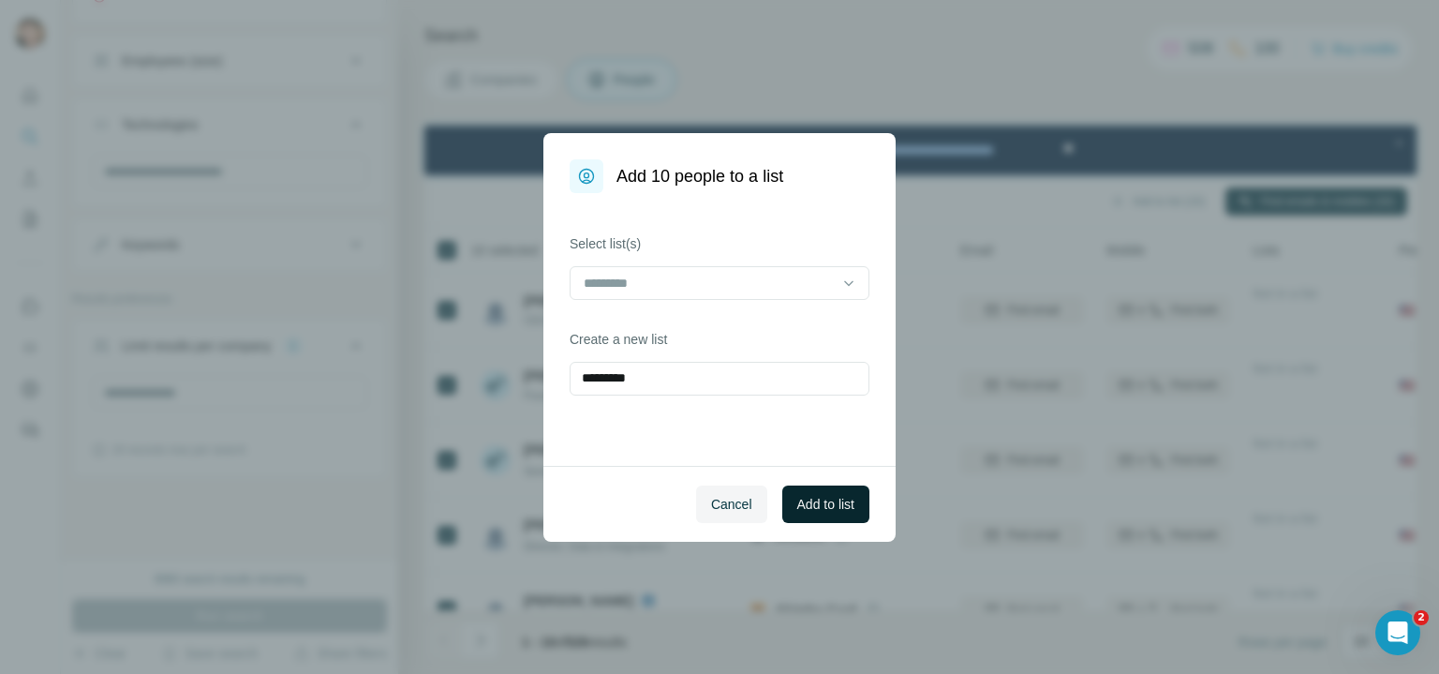
click at [810, 499] on span "Add to list" at bounding box center [825, 504] width 57 height 19
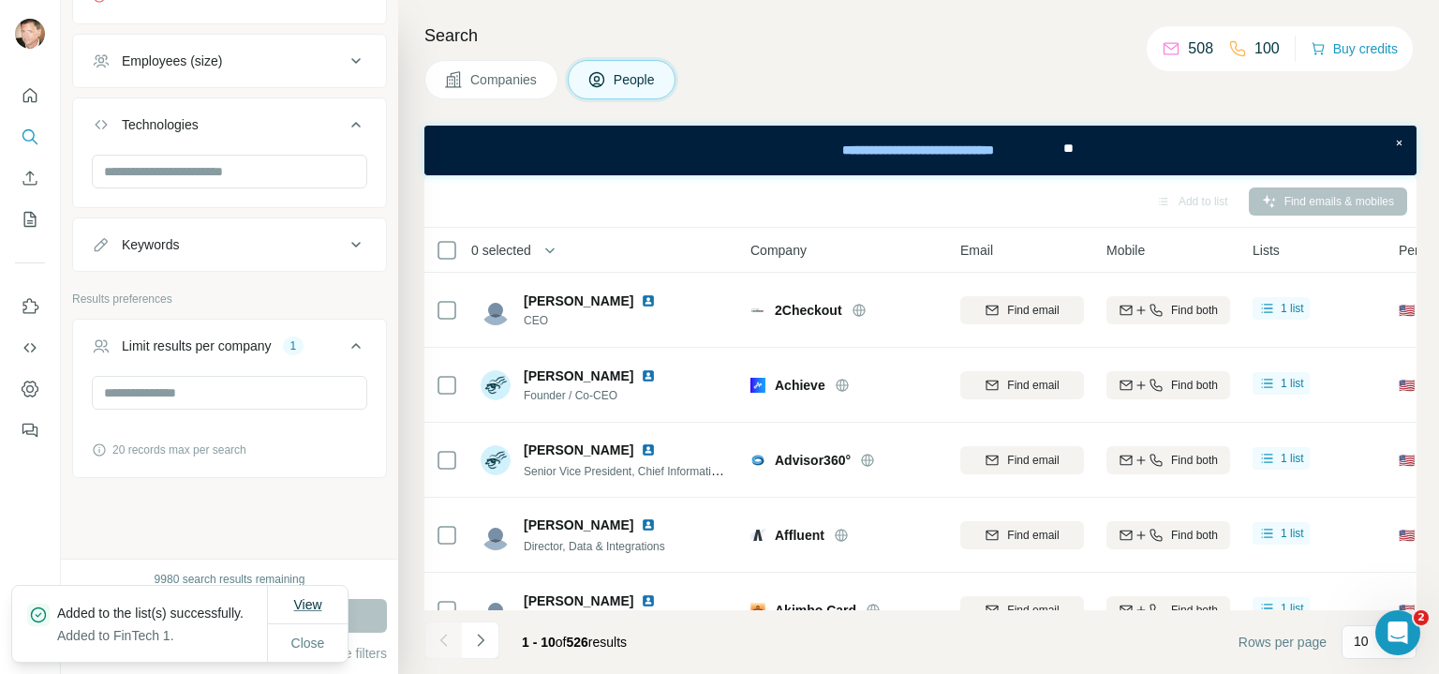
click at [316, 597] on span "View" at bounding box center [307, 604] width 28 height 15
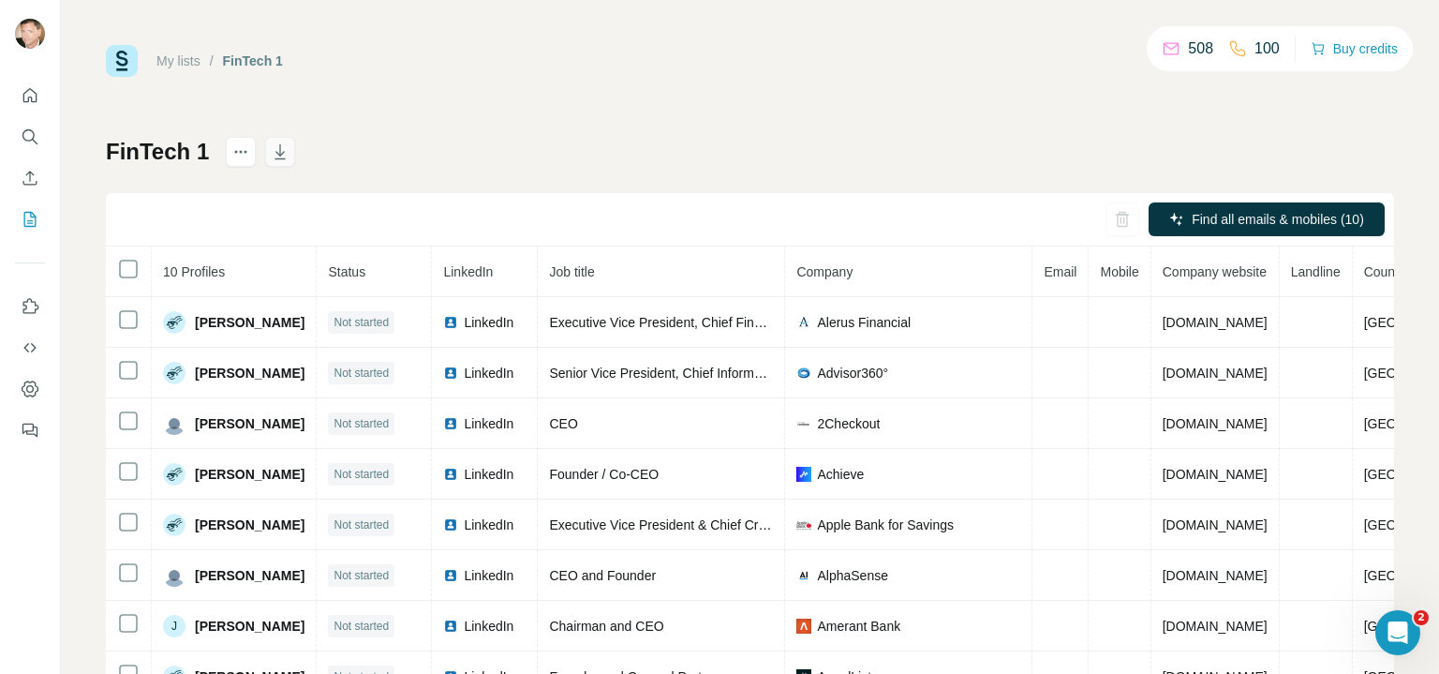
click at [271, 151] on icon "button" at bounding box center [280, 151] width 19 height 19
click at [271, 153] on icon "button" at bounding box center [280, 151] width 19 height 19
click at [303, 632] on span "Close" at bounding box center [308, 627] width 34 height 19
click at [275, 152] on icon "button" at bounding box center [280, 151] width 10 height 15
click at [322, 626] on span "Close" at bounding box center [308, 627] width 34 height 19
